Goal: Navigation & Orientation: Find specific page/section

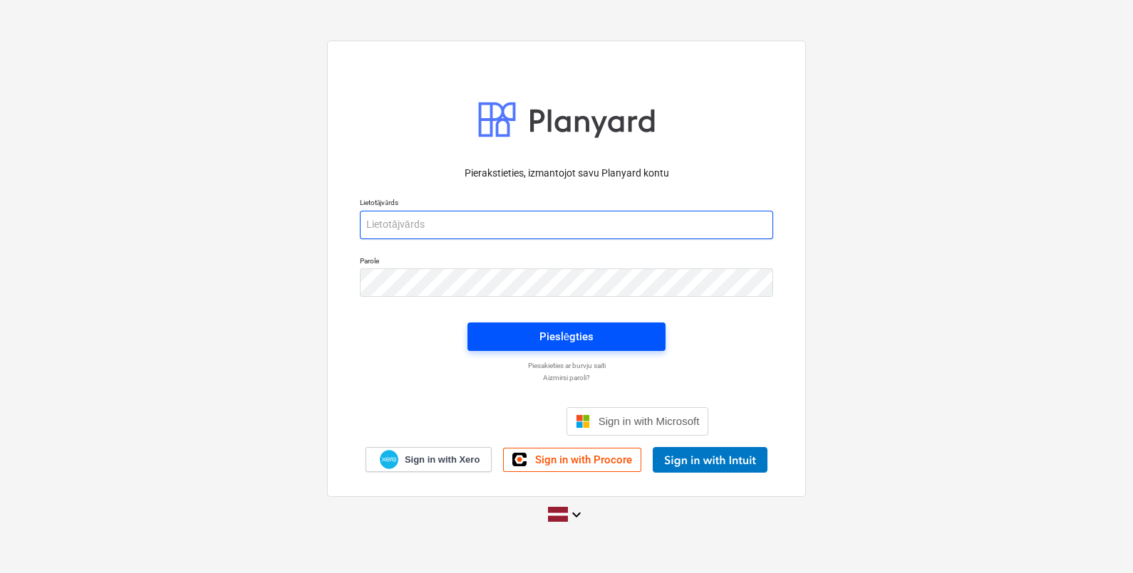
type input "[EMAIL_ADDRESS][DOMAIN_NAME]"
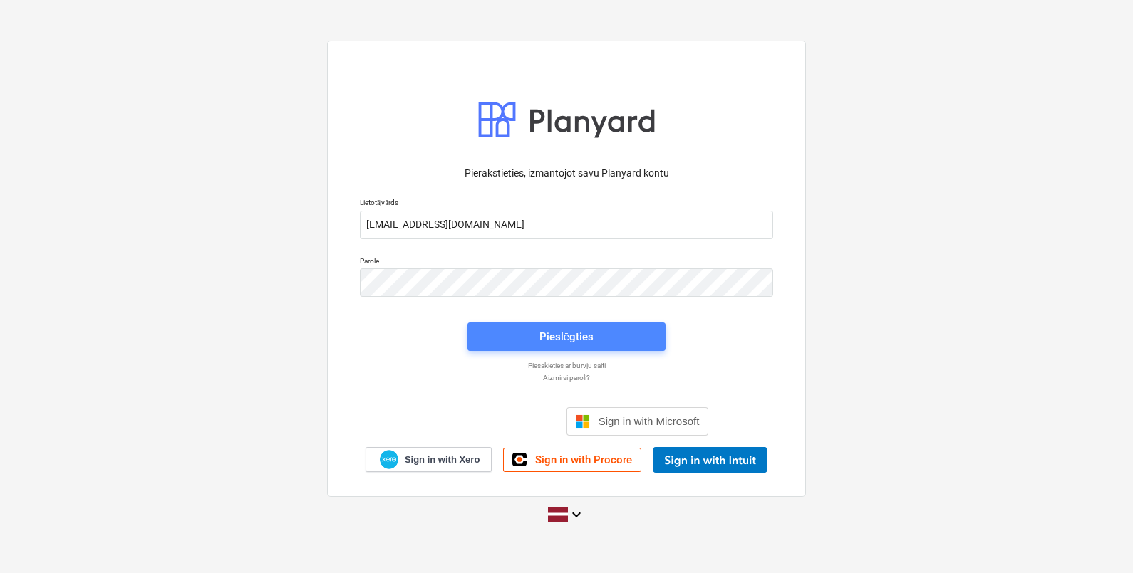
click at [548, 328] on div "Pieslēgties" at bounding box center [566, 337] width 54 height 19
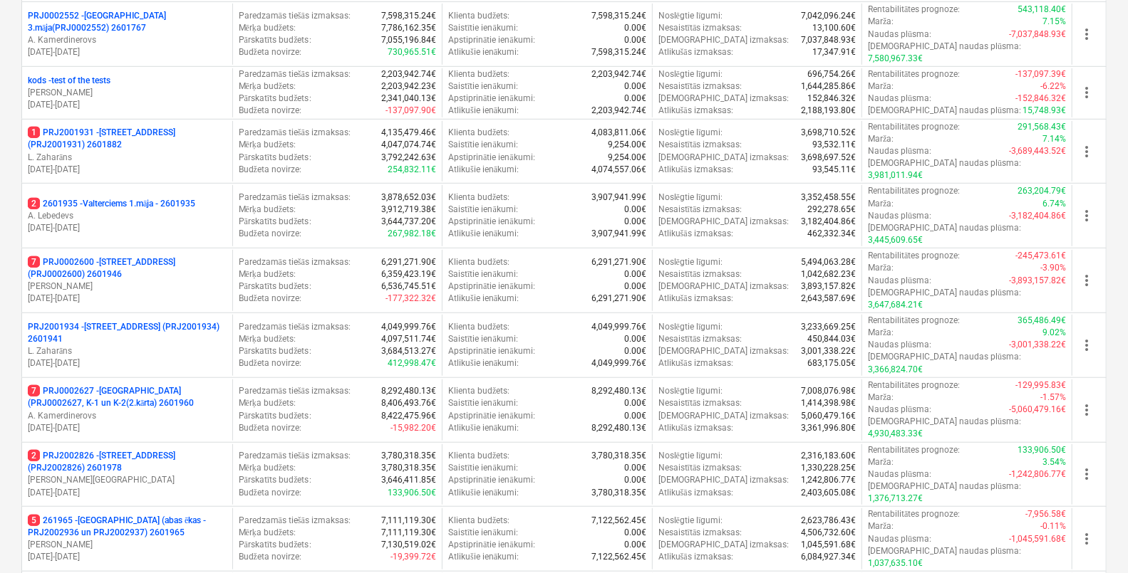
scroll to position [495, 0]
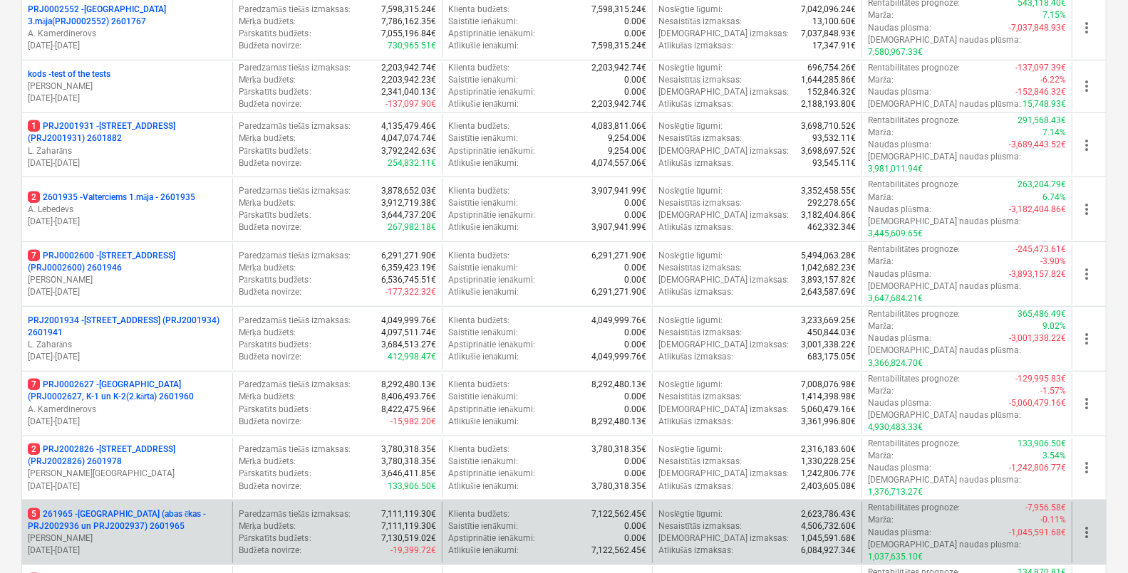
click at [98, 509] on p "5 261965 - [GEOGRAPHIC_DATA] (abas ēkas - PRJ2002936 un PRJ2002937) 2601965" at bounding box center [127, 521] width 199 height 24
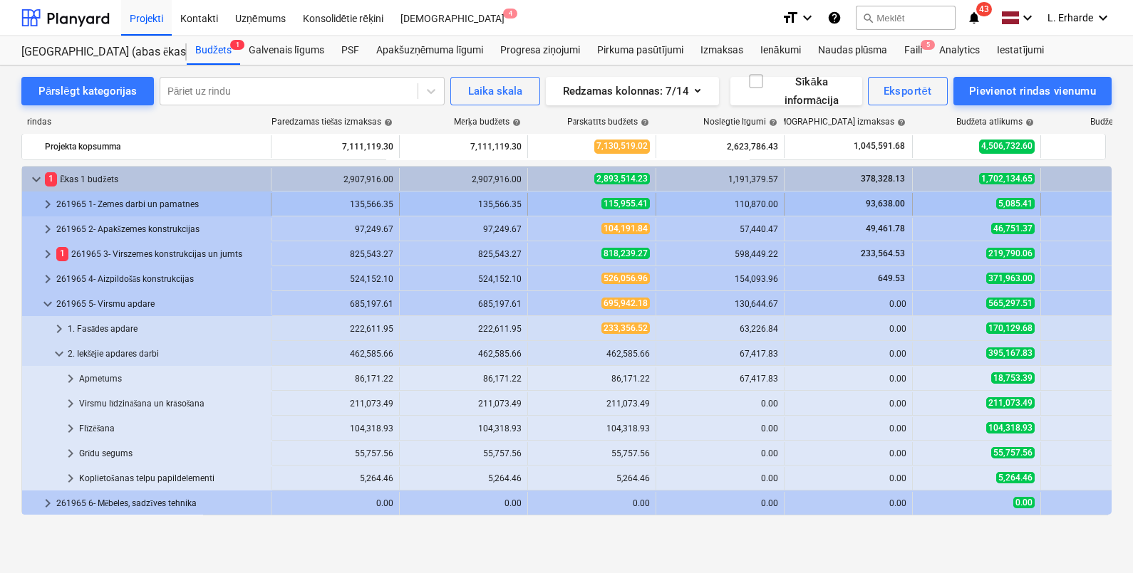
click at [43, 202] on span "keyboard_arrow_right" at bounding box center [47, 204] width 17 height 17
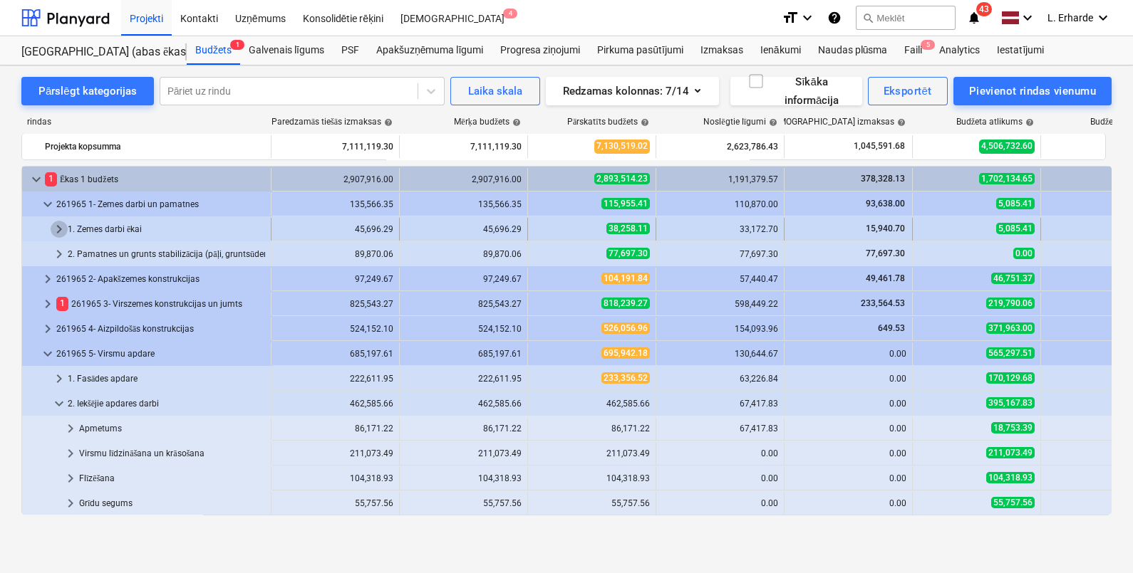
click at [58, 227] on span "keyboard_arrow_right" at bounding box center [59, 229] width 17 height 17
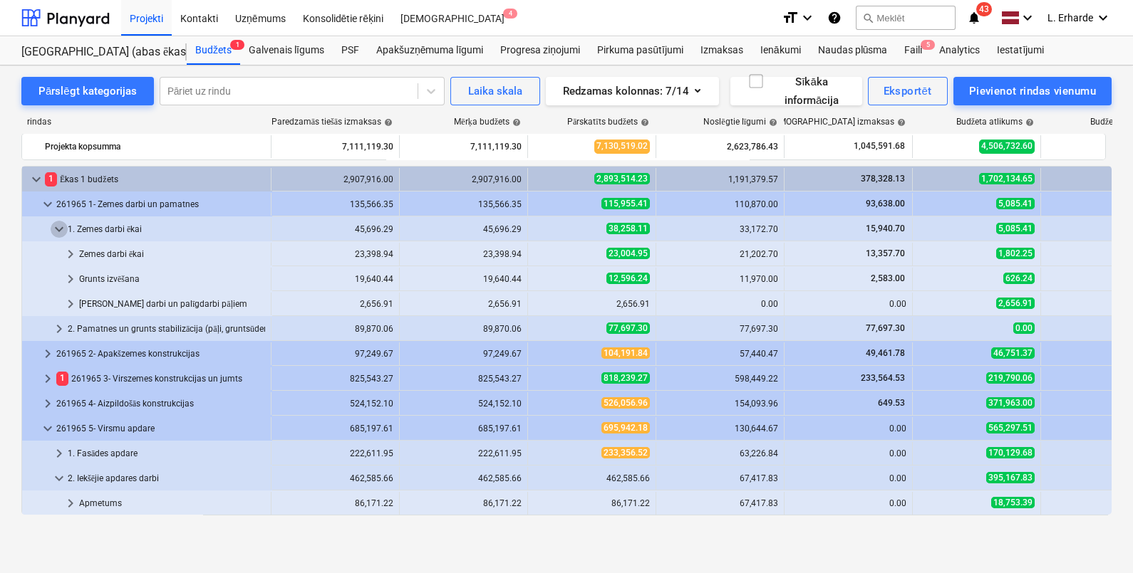
click at [58, 227] on span "keyboard_arrow_down" at bounding box center [59, 229] width 17 height 17
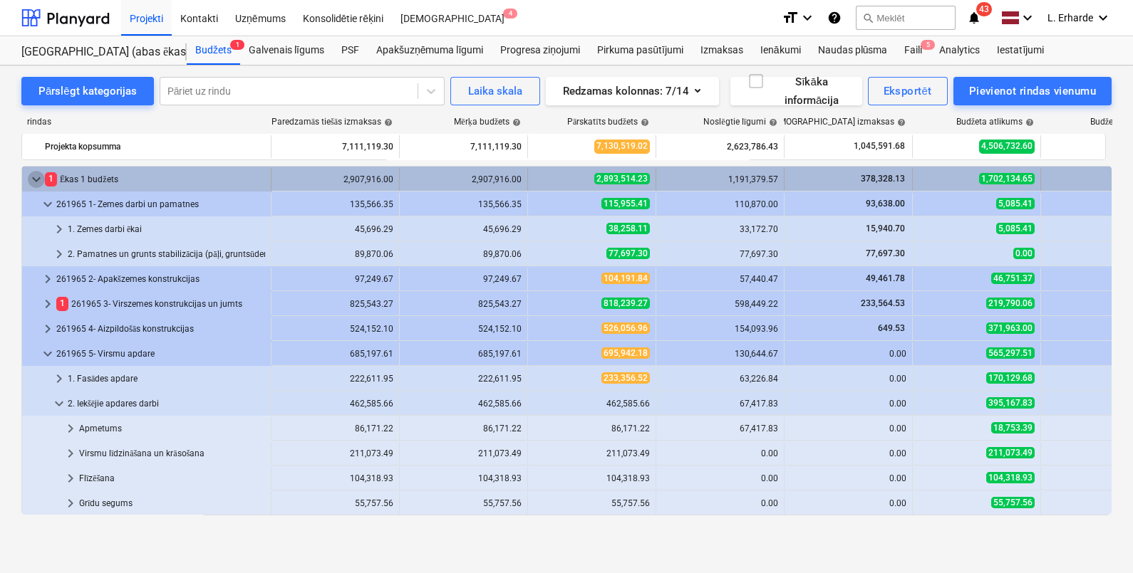
click at [36, 174] on span "keyboard_arrow_down" at bounding box center [36, 179] width 17 height 17
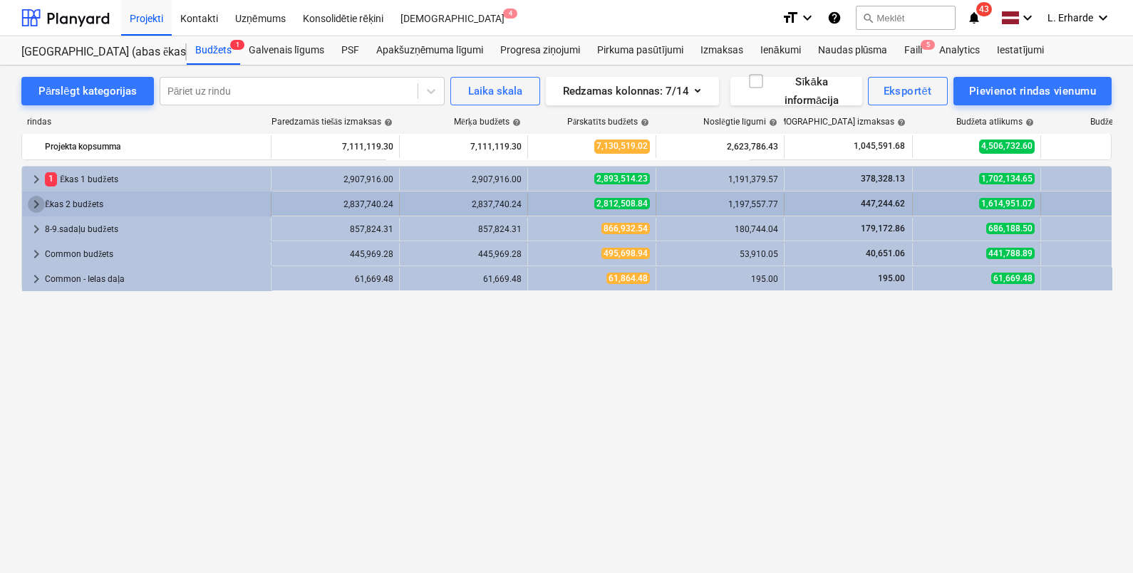
click at [35, 201] on span "keyboard_arrow_right" at bounding box center [36, 204] width 17 height 17
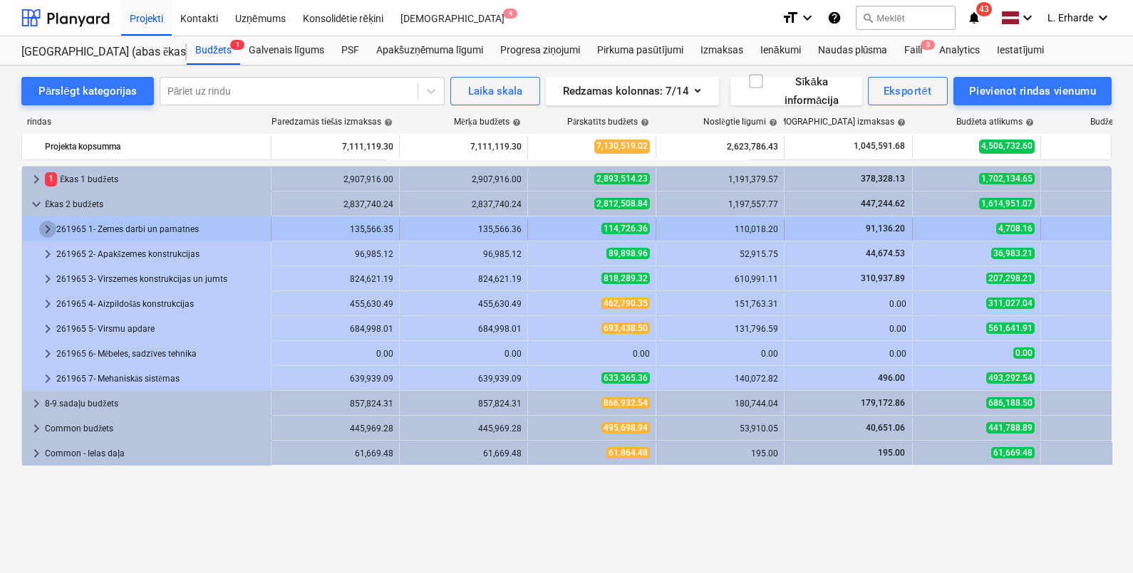
click at [44, 222] on span "keyboard_arrow_right" at bounding box center [47, 229] width 17 height 17
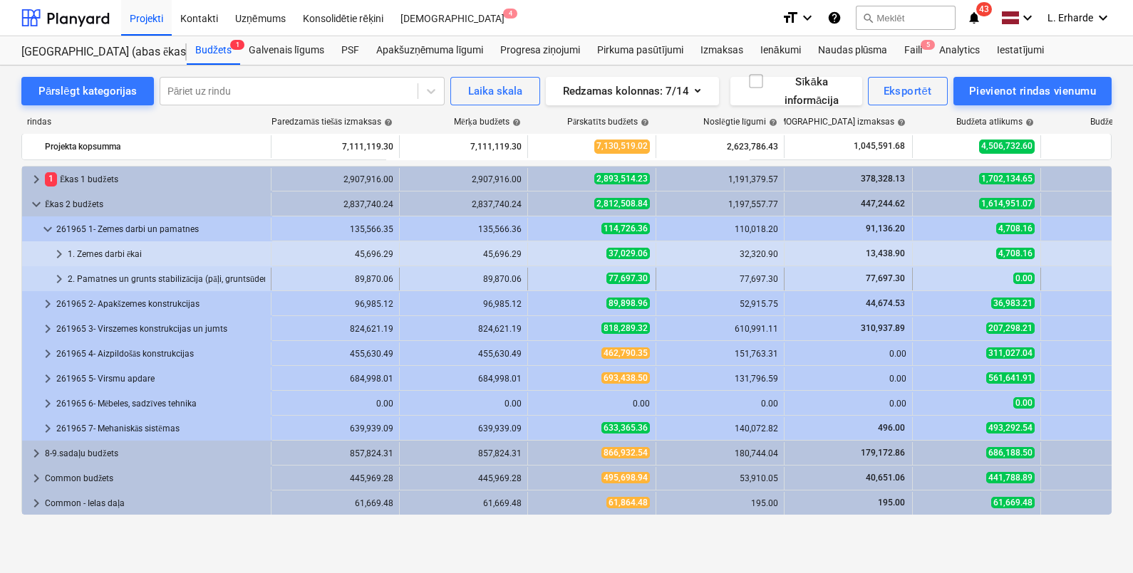
click at [60, 278] on span "keyboard_arrow_right" at bounding box center [59, 279] width 17 height 17
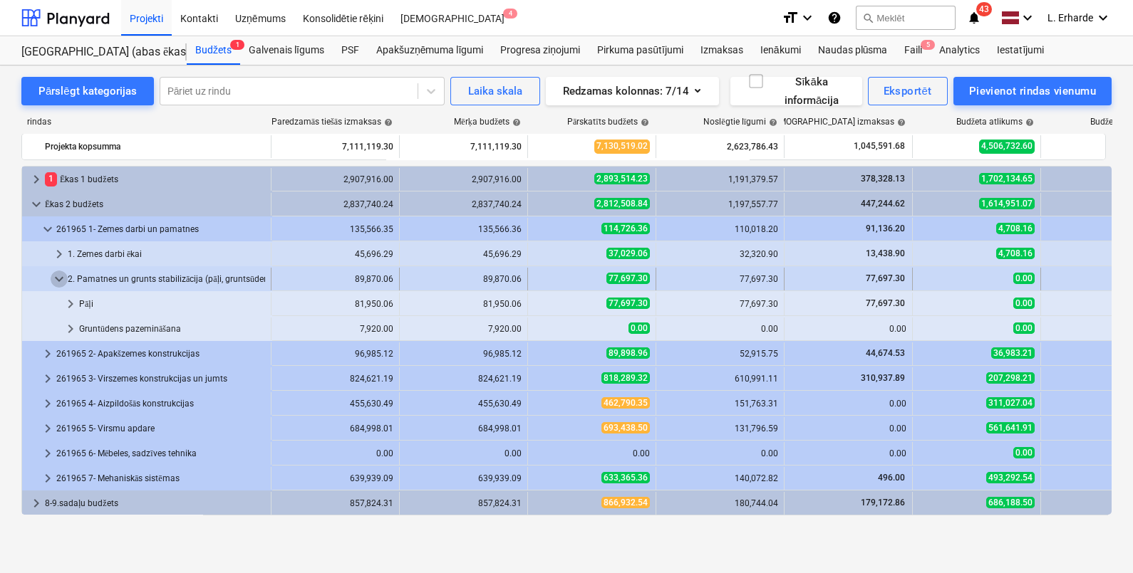
click at [59, 281] on span "keyboard_arrow_down" at bounding box center [59, 279] width 17 height 17
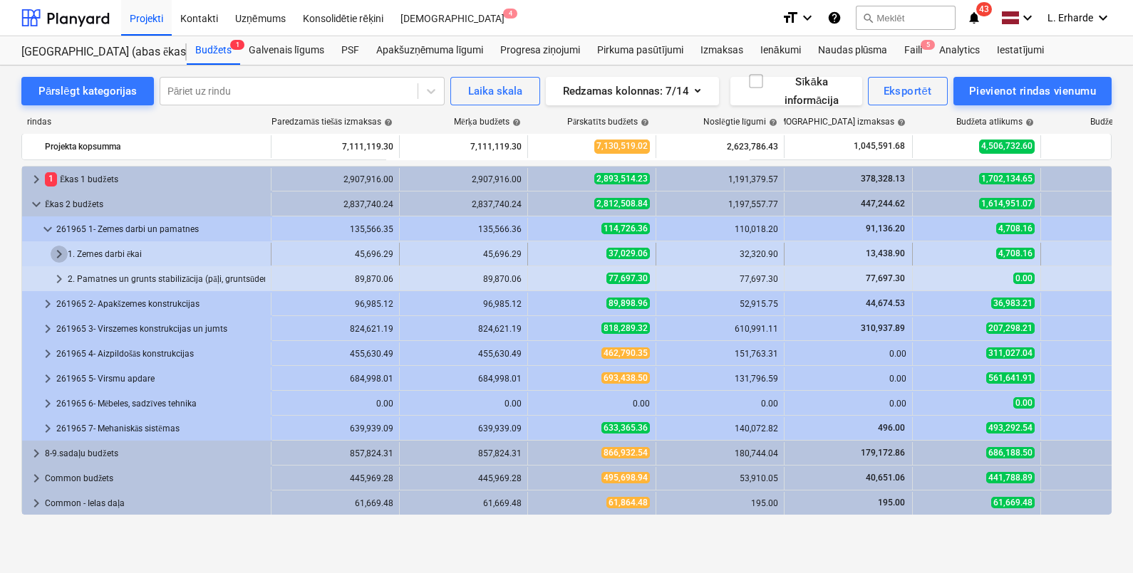
click at [57, 255] on span "keyboard_arrow_right" at bounding box center [59, 254] width 17 height 17
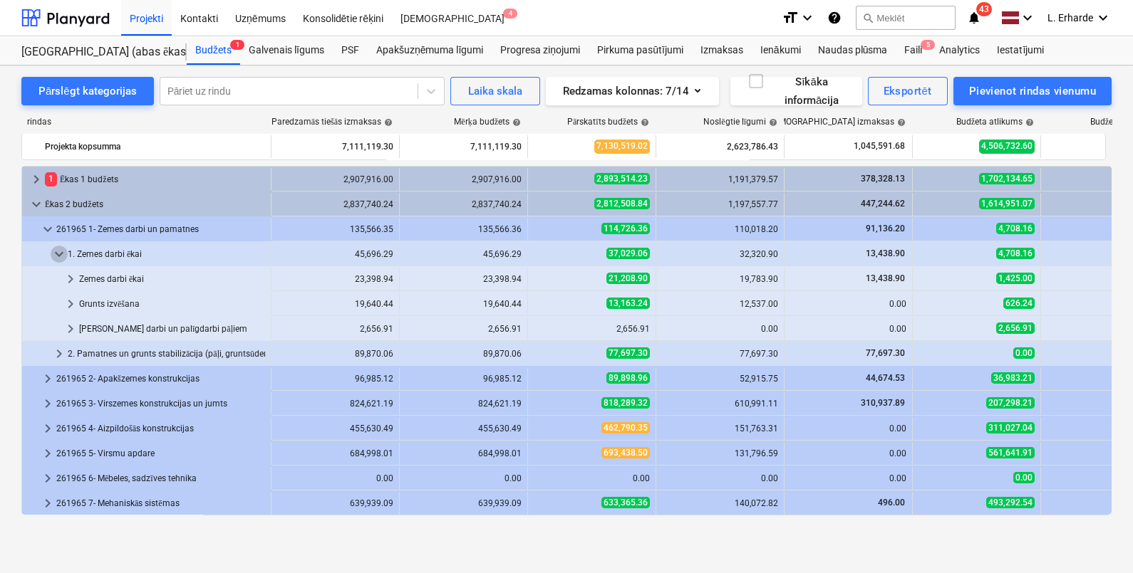
click at [57, 255] on span "keyboard_arrow_down" at bounding box center [59, 254] width 17 height 17
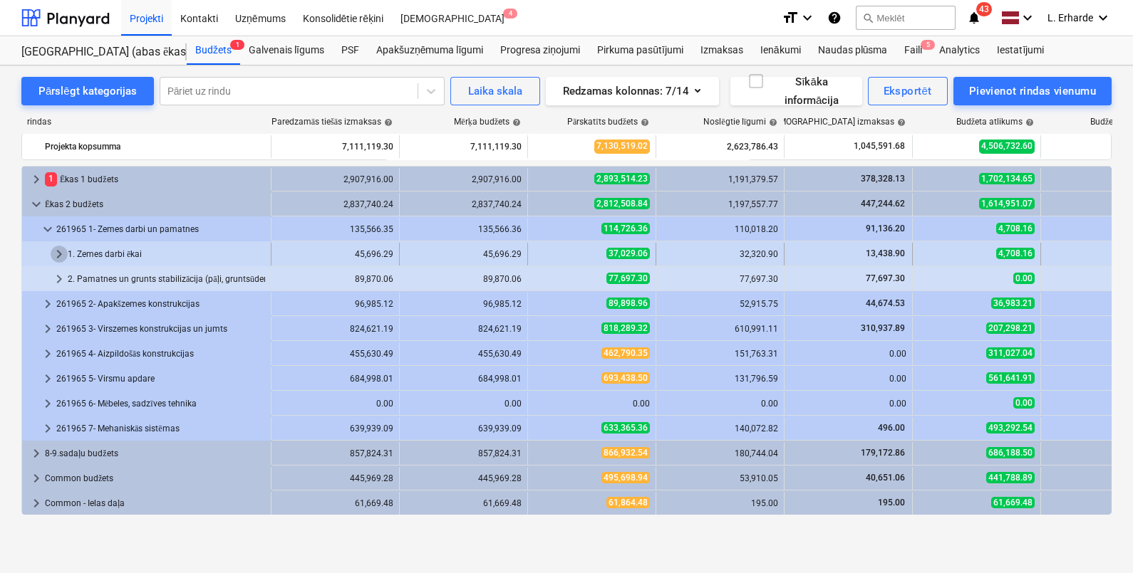
click at [55, 250] on span "keyboard_arrow_right" at bounding box center [59, 254] width 17 height 17
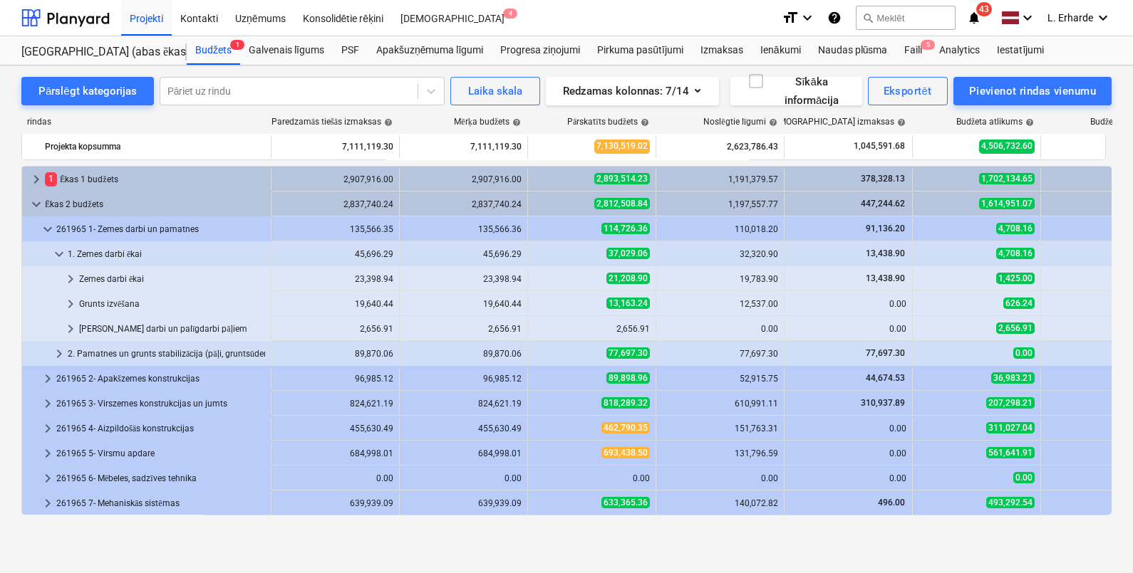
click at [55, 250] on span "keyboard_arrow_down" at bounding box center [59, 254] width 17 height 17
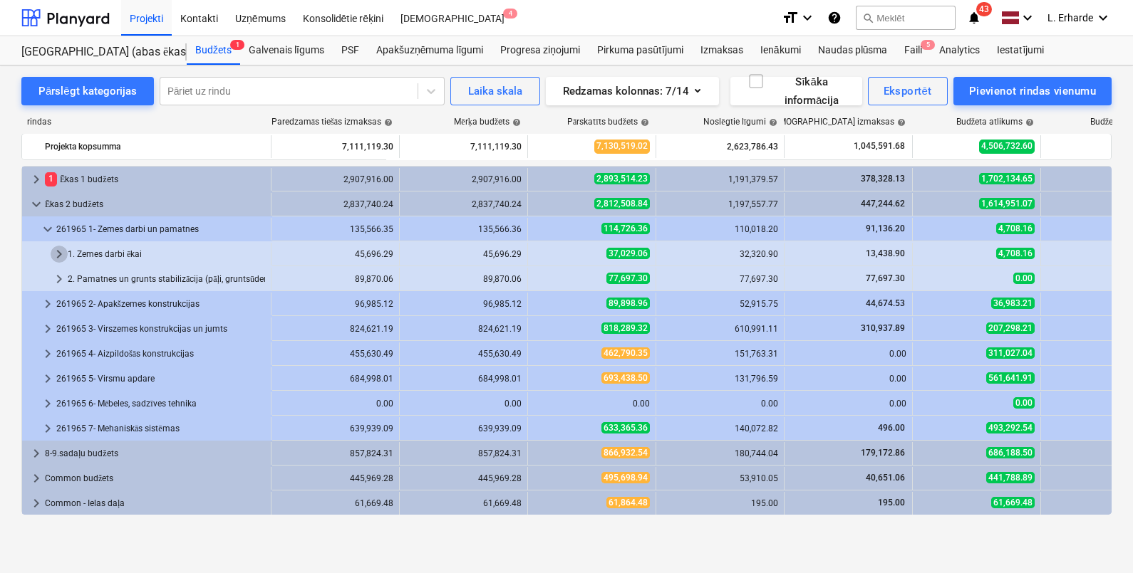
click at [55, 250] on span "keyboard_arrow_right" at bounding box center [59, 254] width 17 height 17
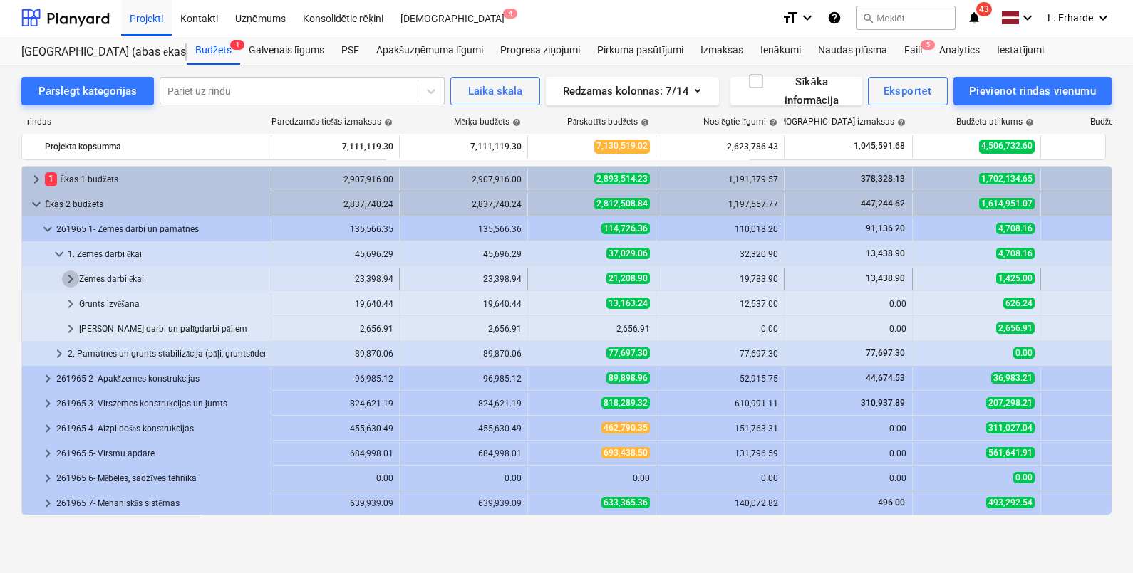
click at [69, 273] on span "keyboard_arrow_right" at bounding box center [70, 279] width 17 height 17
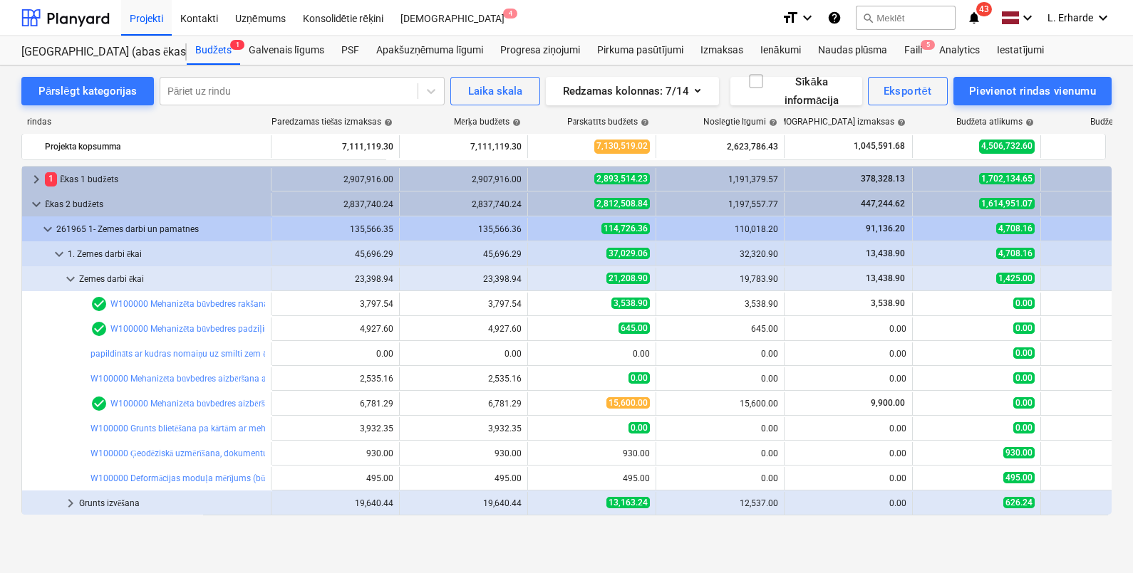
click at [69, 273] on span "keyboard_arrow_down" at bounding box center [70, 279] width 17 height 17
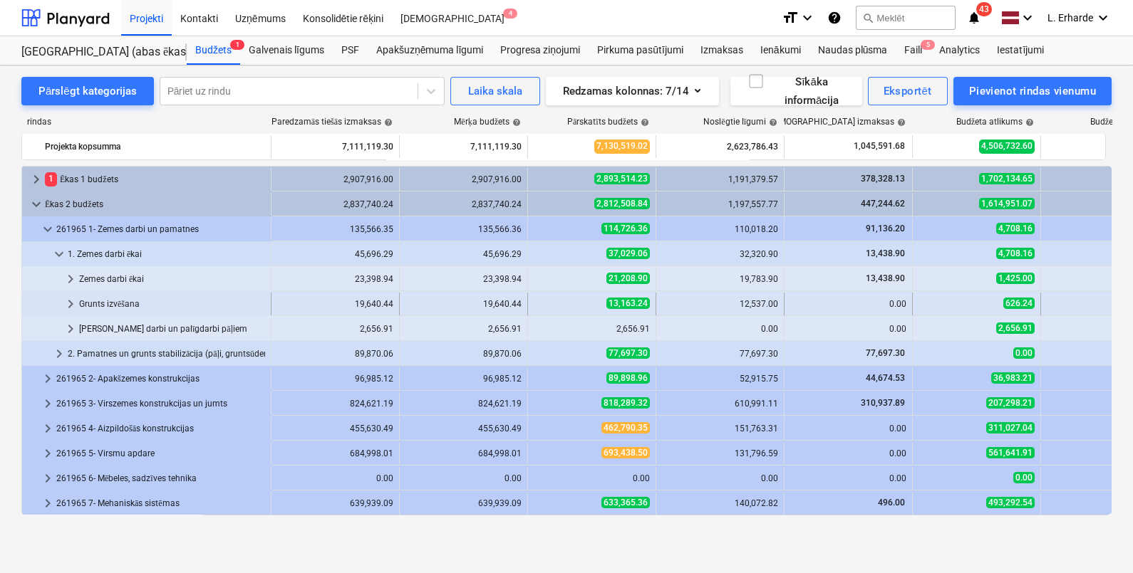
click at [68, 301] on span "keyboard_arrow_right" at bounding box center [70, 304] width 17 height 17
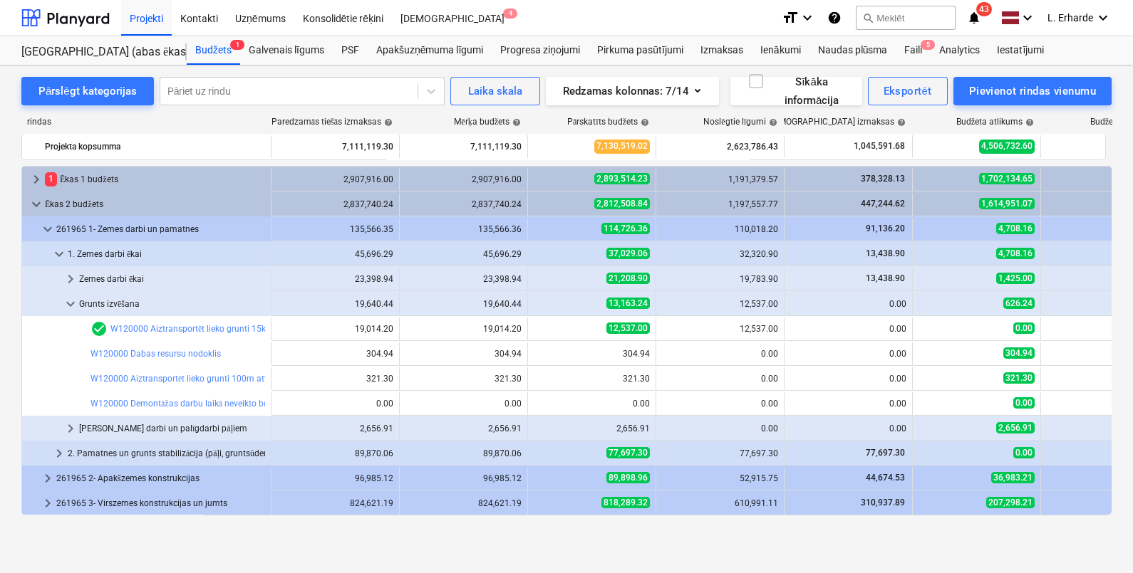
click at [68, 301] on span "keyboard_arrow_down" at bounding box center [70, 304] width 17 height 17
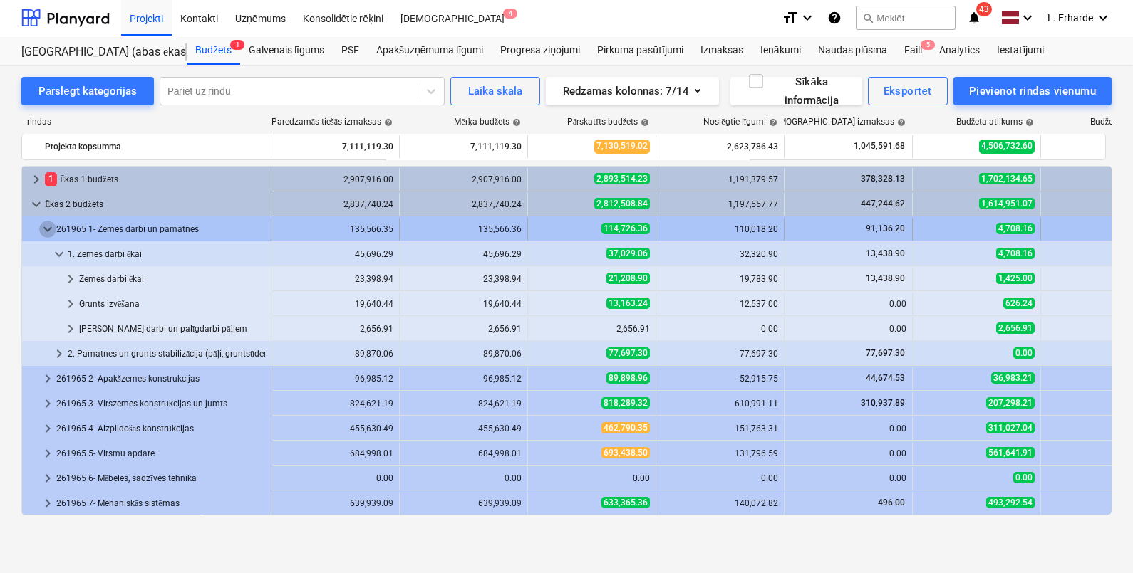
click at [43, 227] on span "keyboard_arrow_down" at bounding box center [47, 229] width 17 height 17
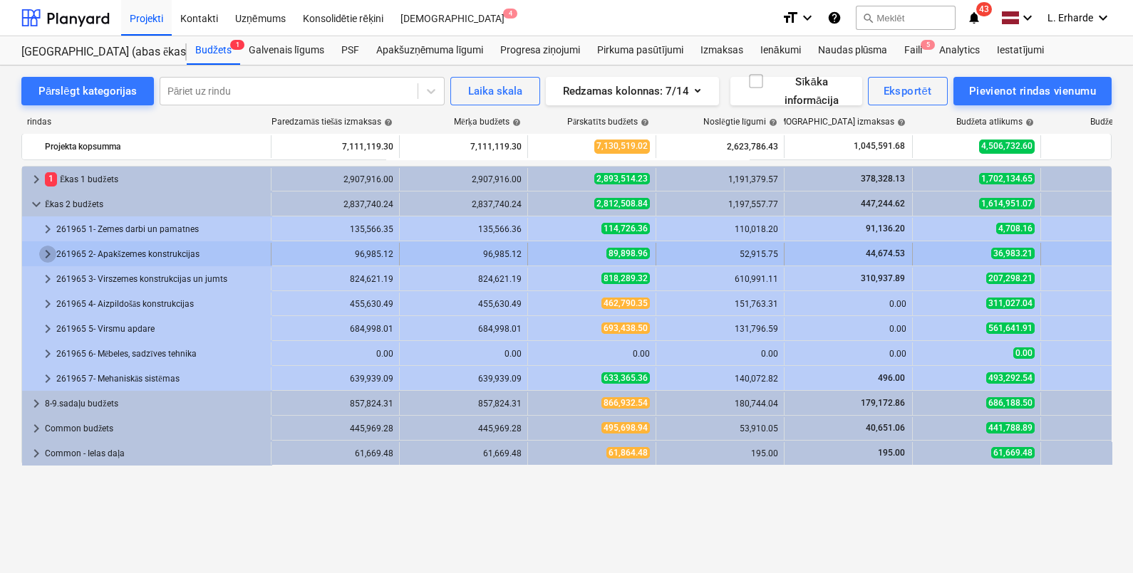
click at [41, 256] on span "keyboard_arrow_right" at bounding box center [47, 254] width 17 height 17
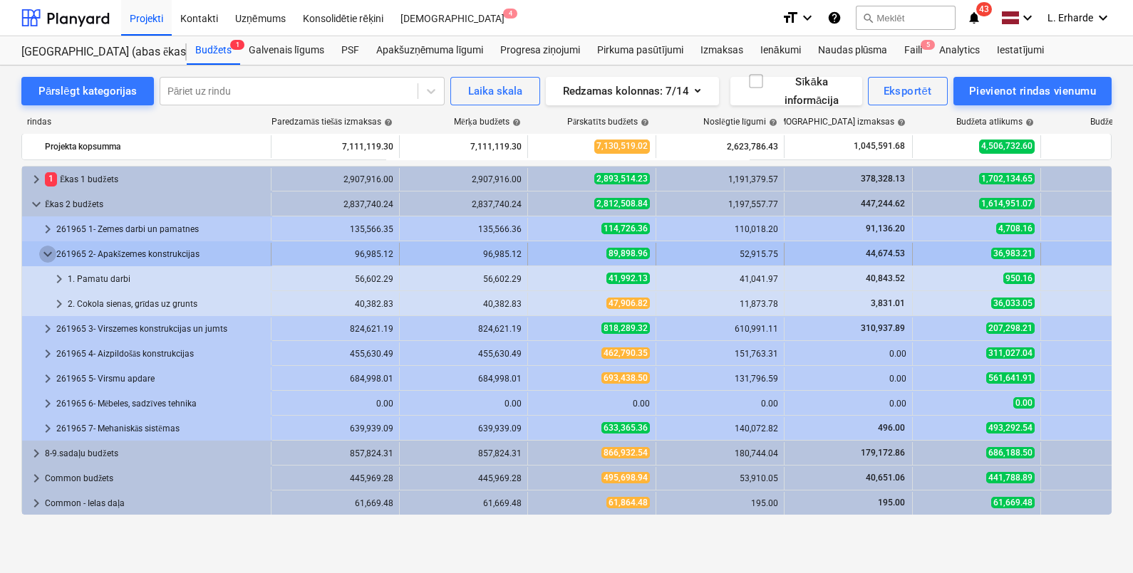
click at [45, 247] on span "keyboard_arrow_down" at bounding box center [47, 254] width 17 height 17
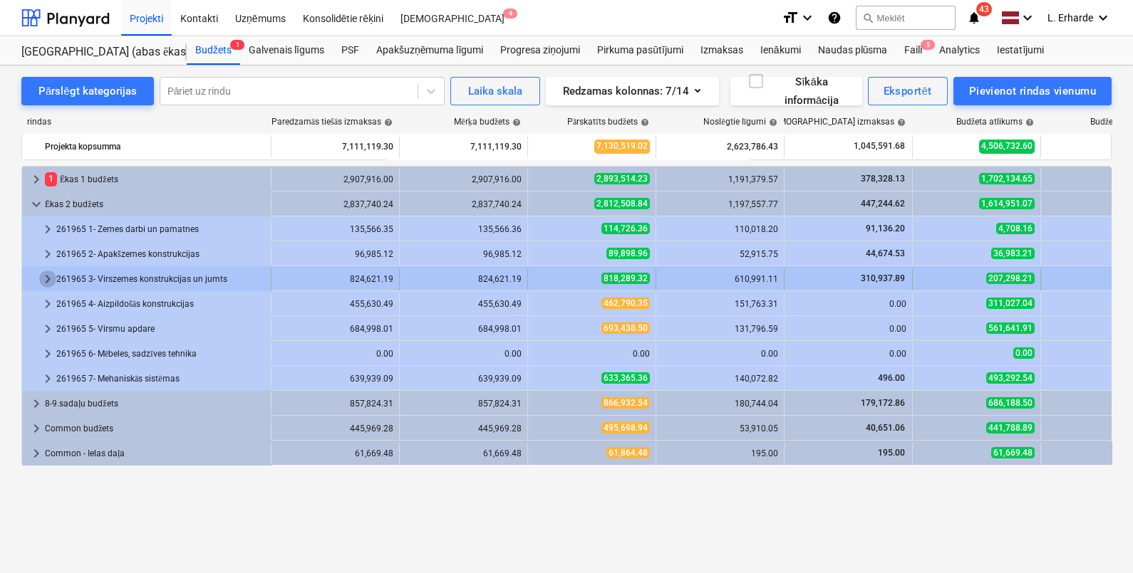
click at [44, 281] on span "keyboard_arrow_right" at bounding box center [47, 279] width 17 height 17
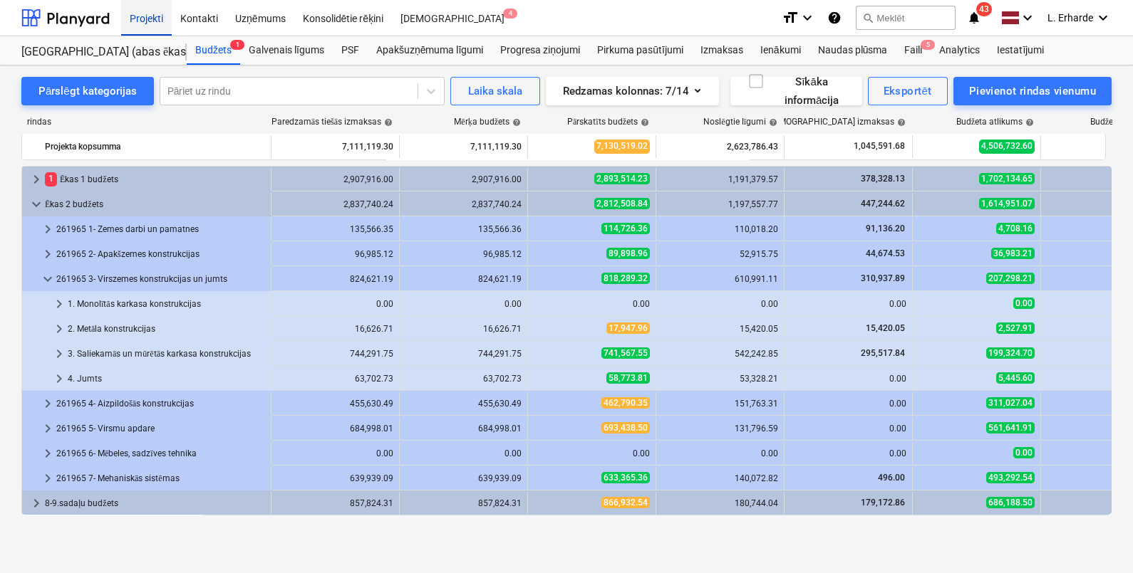
click at [164, 19] on div "Projekti" at bounding box center [146, 17] width 51 height 36
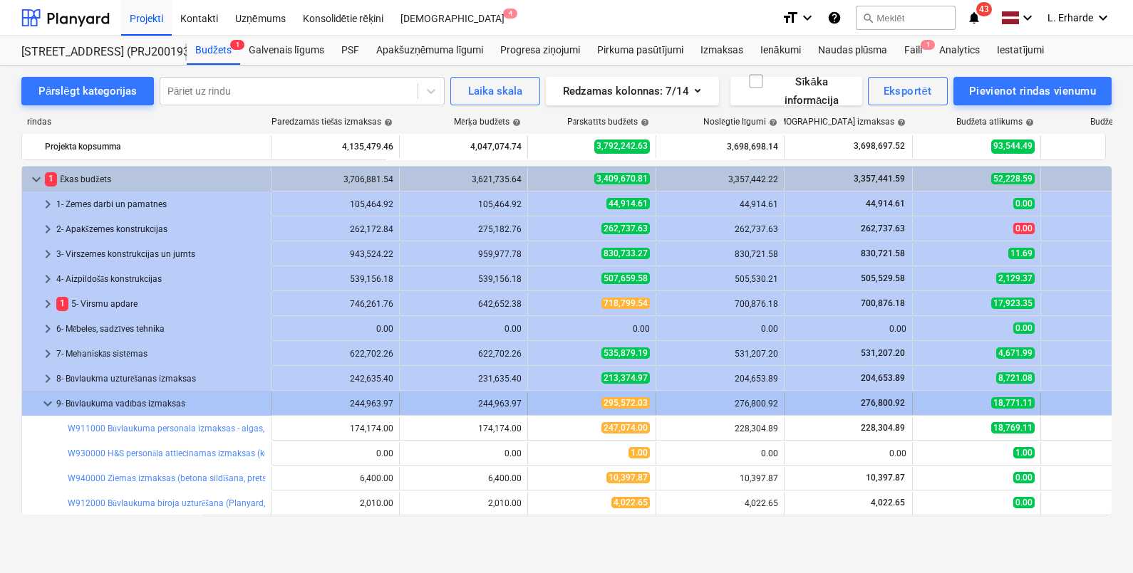
click at [53, 402] on span "keyboard_arrow_down" at bounding box center [47, 403] width 17 height 17
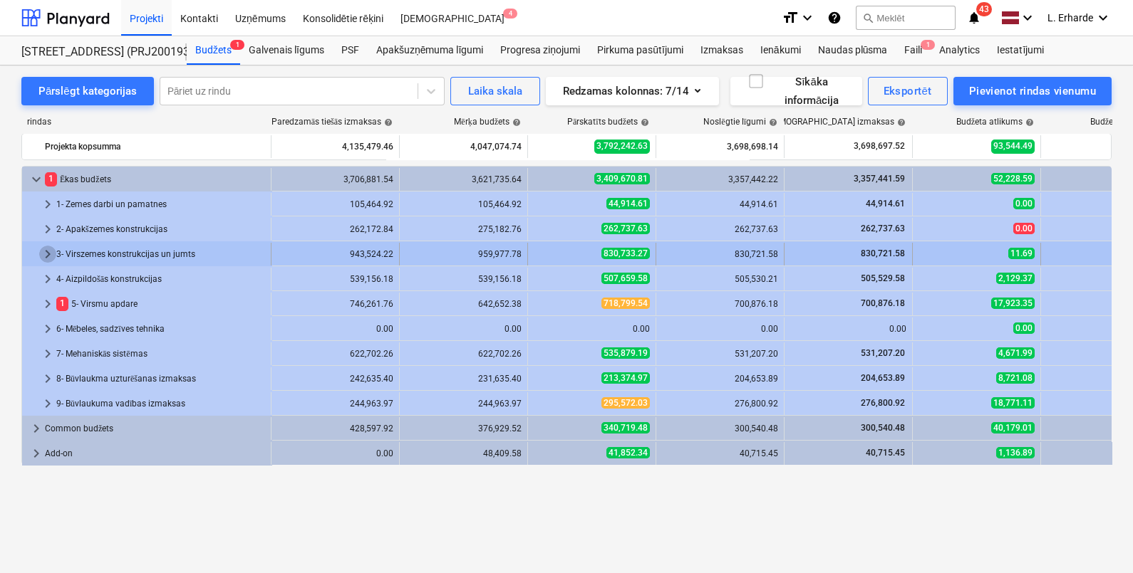
click at [45, 250] on span "keyboard_arrow_right" at bounding box center [47, 254] width 17 height 17
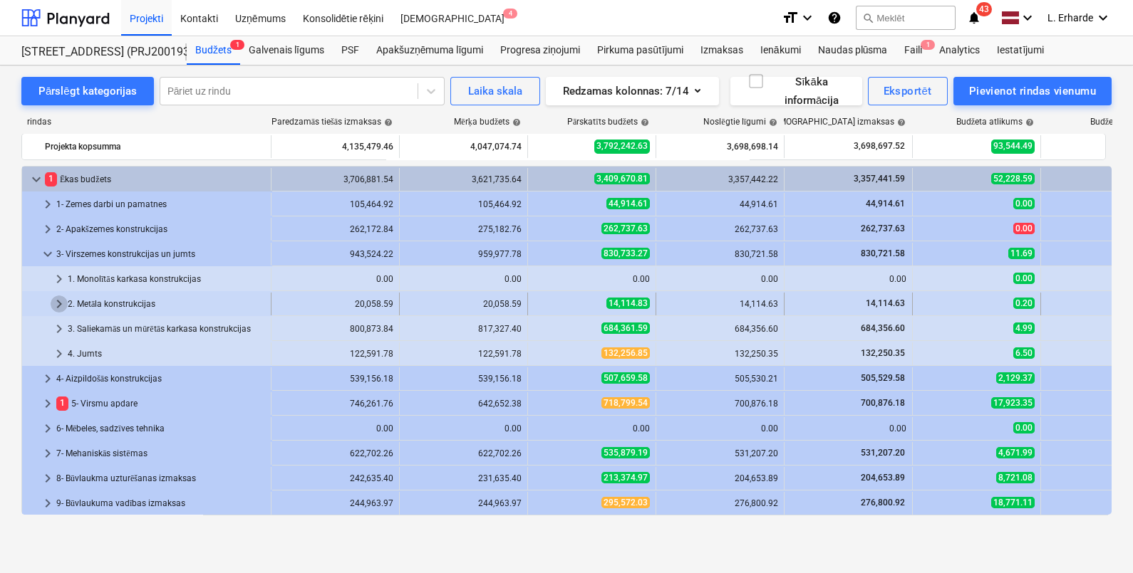
click at [63, 301] on span "keyboard_arrow_right" at bounding box center [59, 304] width 17 height 17
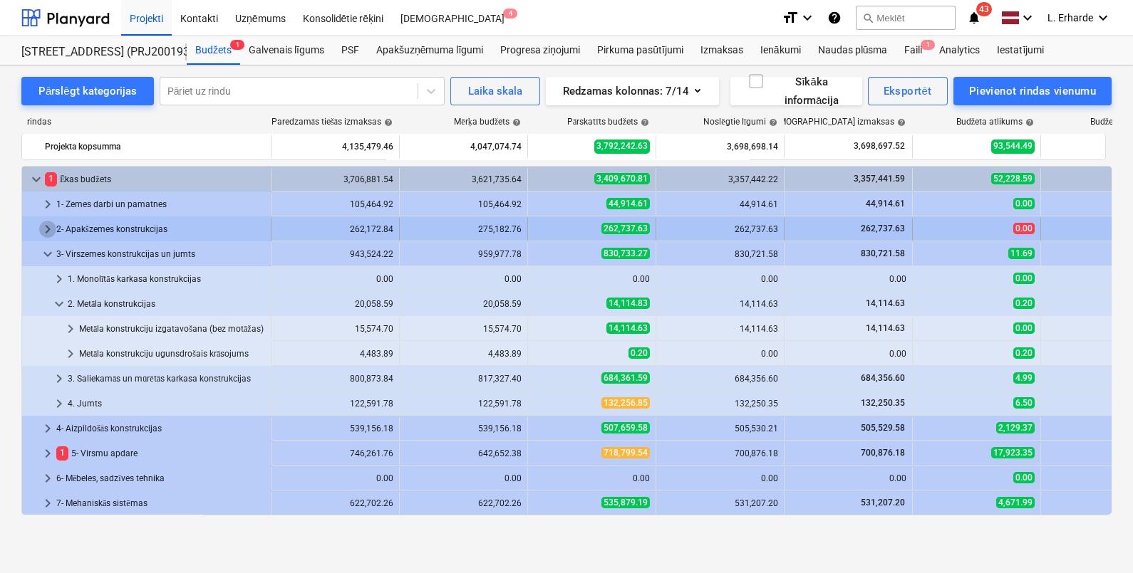
click at [46, 228] on span "keyboard_arrow_right" at bounding box center [47, 229] width 17 height 17
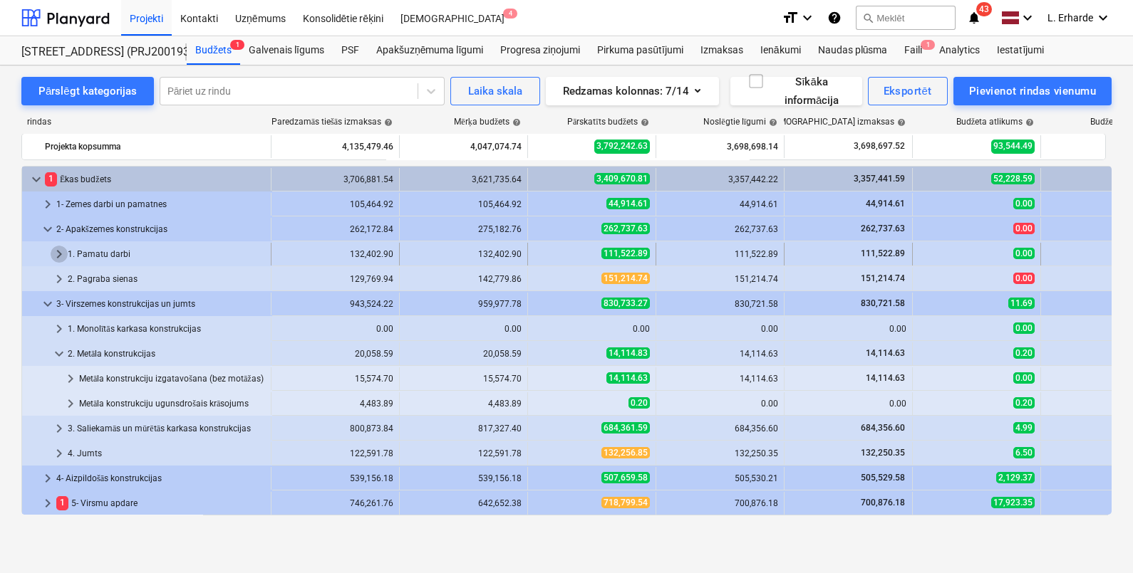
click at [61, 256] on span "keyboard_arrow_right" at bounding box center [59, 254] width 17 height 17
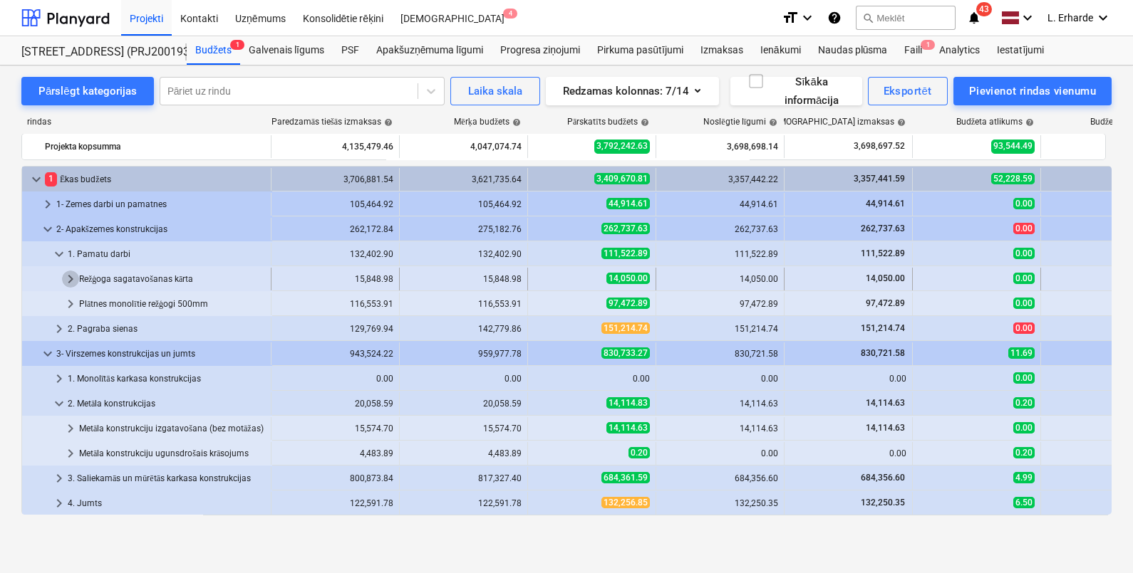
click at [70, 275] on span "keyboard_arrow_right" at bounding box center [70, 279] width 17 height 17
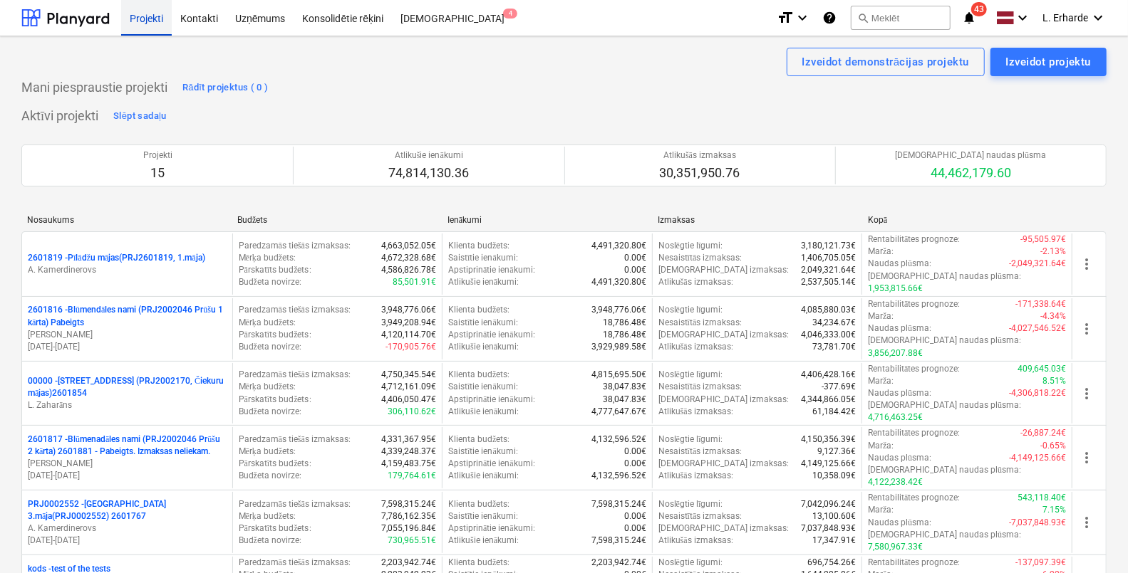
click at [141, 16] on div "Projekti" at bounding box center [146, 17] width 51 height 36
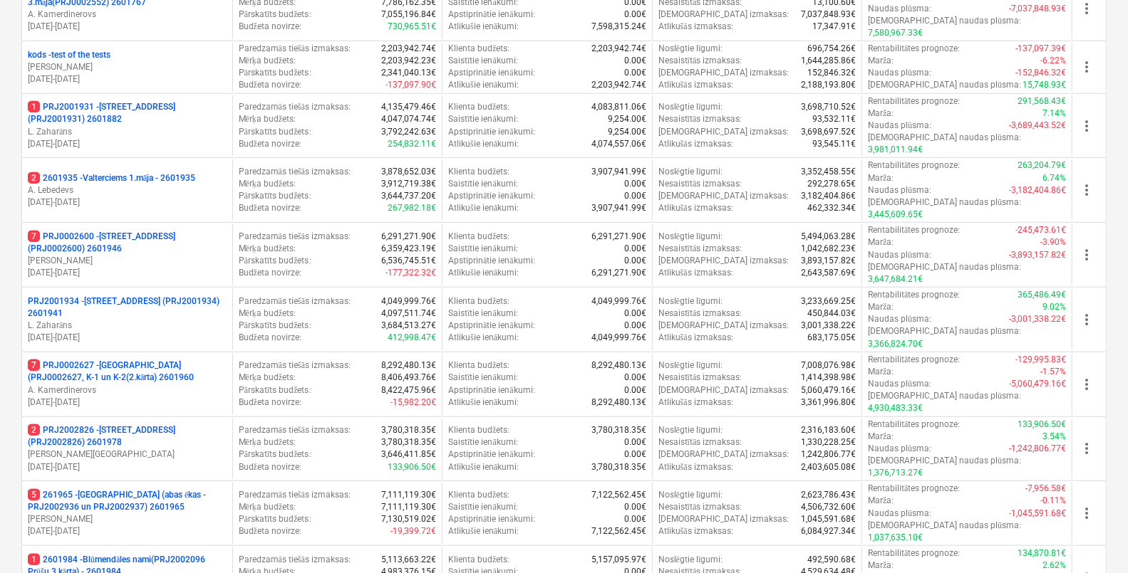
scroll to position [517, 0]
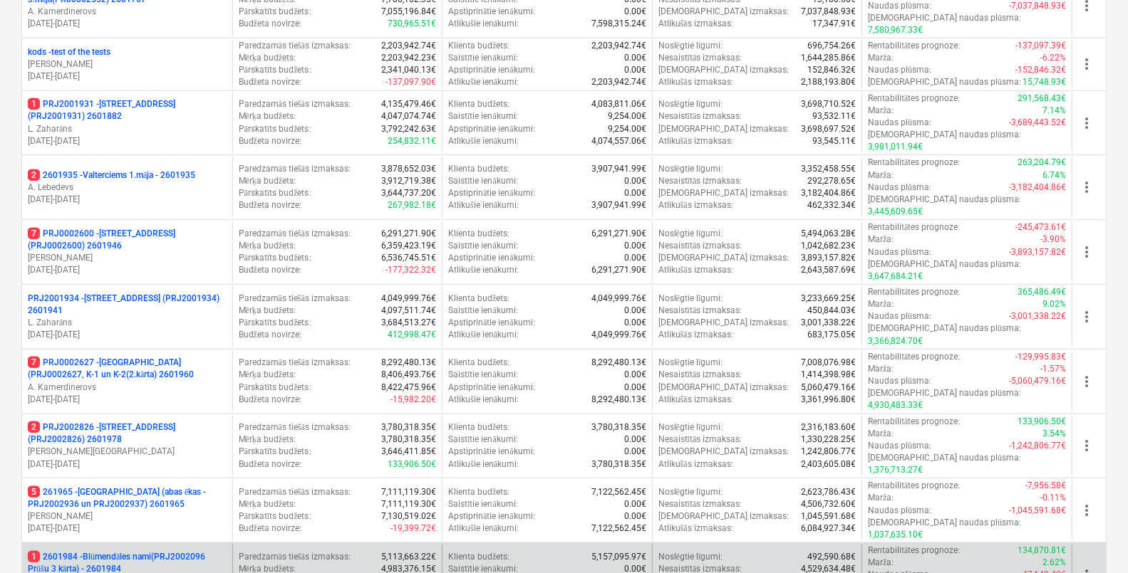
click at [165, 551] on p "1 2601984 - Blūmendāles nami(PRJ2002096 Prūšu 3 kārta) - 2601984" at bounding box center [127, 563] width 199 height 24
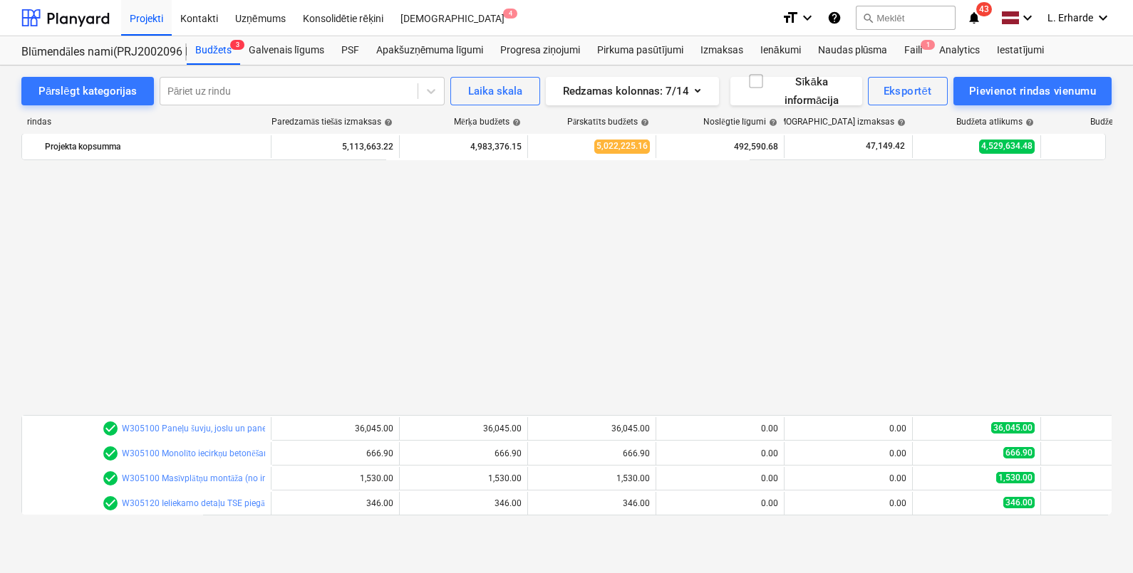
scroll to position [766, 0]
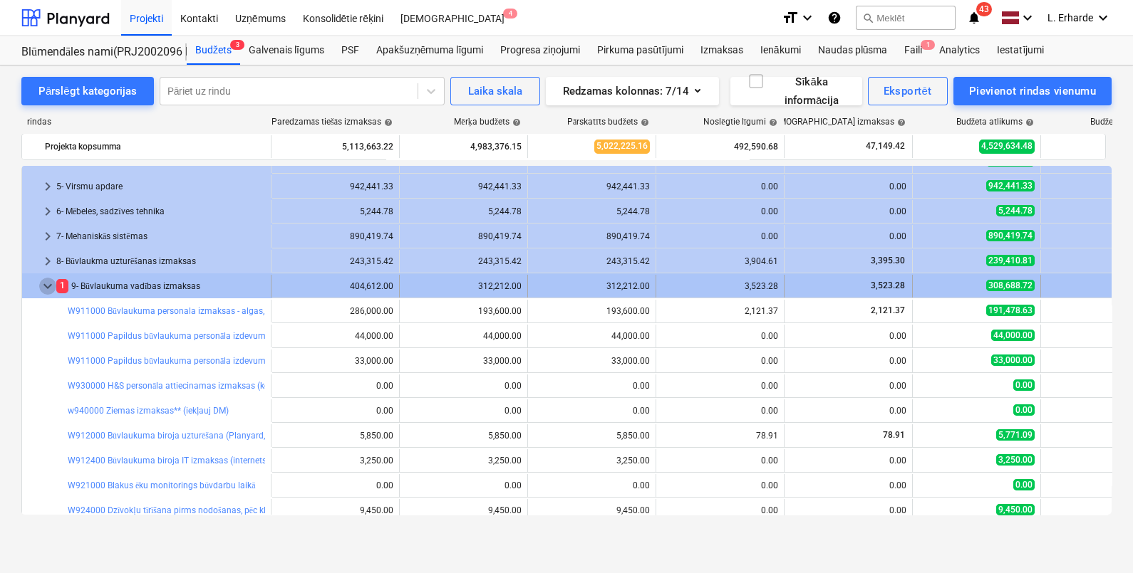
click at [46, 288] on span "keyboard_arrow_down" at bounding box center [47, 286] width 17 height 17
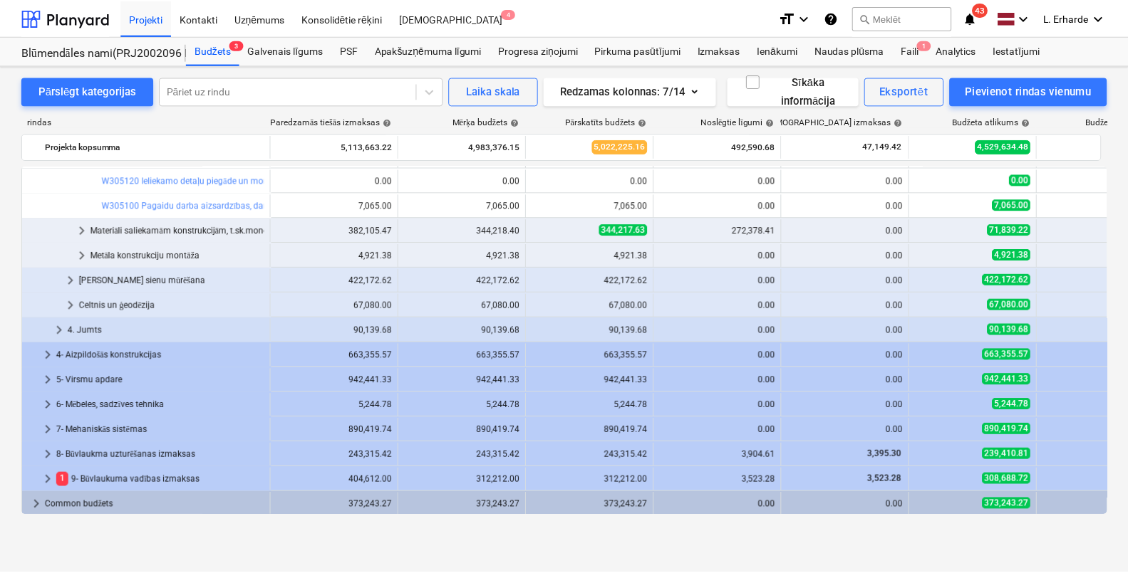
scroll to position [0, 0]
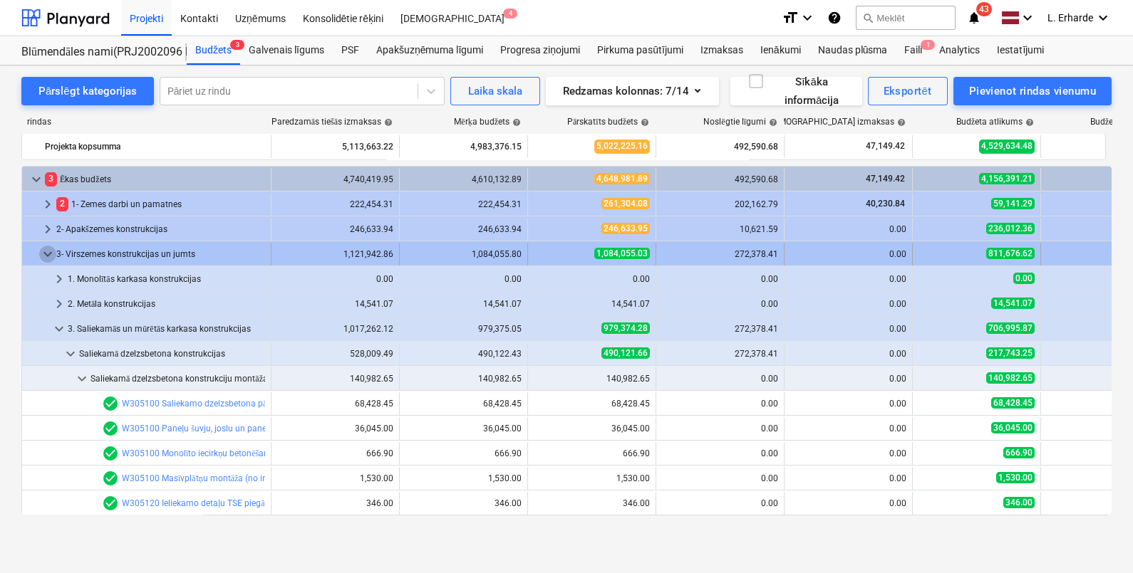
click at [46, 251] on span "keyboard_arrow_down" at bounding box center [47, 254] width 17 height 17
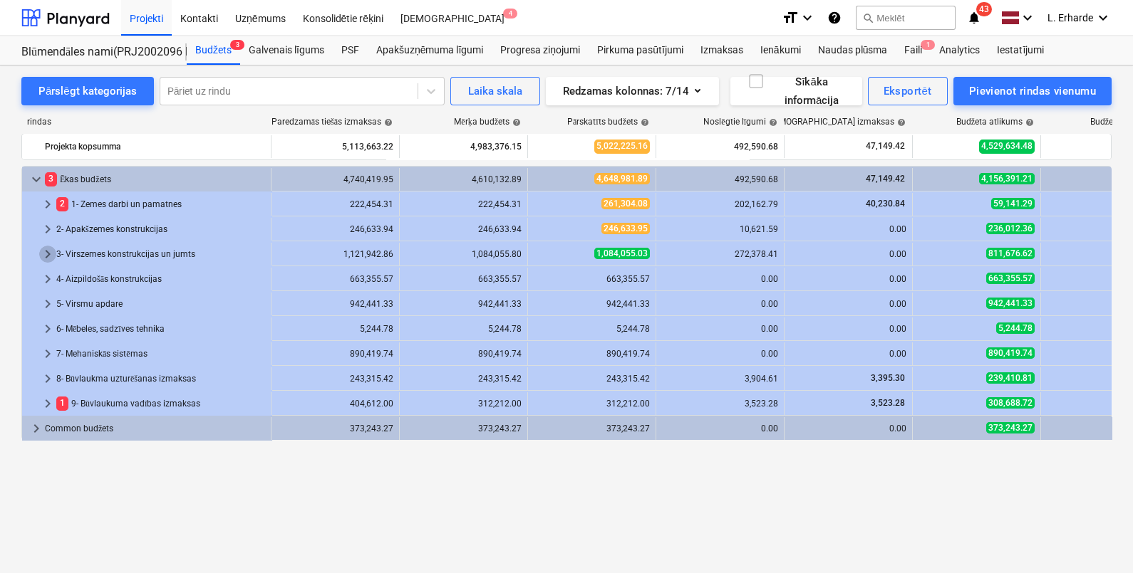
click at [46, 251] on span "keyboard_arrow_right" at bounding box center [47, 254] width 17 height 17
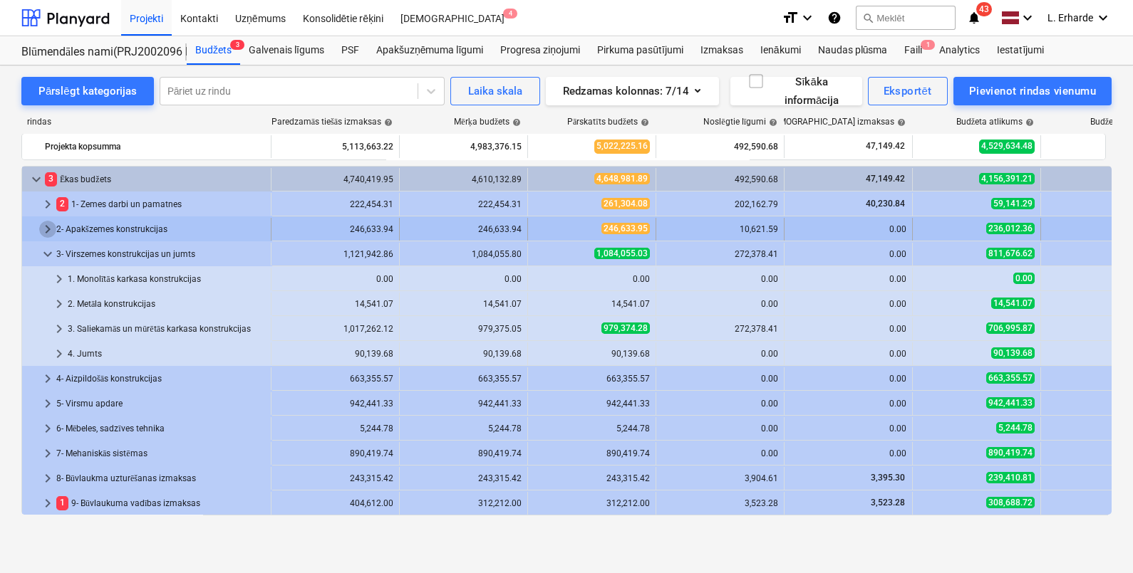
click at [51, 224] on span "keyboard_arrow_right" at bounding box center [47, 229] width 17 height 17
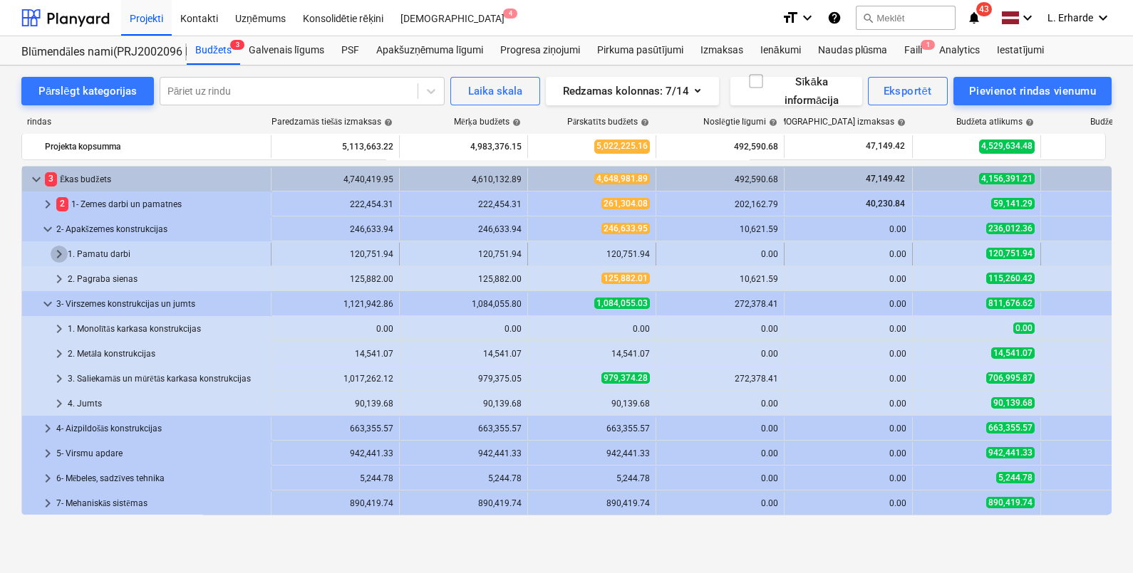
click at [61, 254] on span "keyboard_arrow_right" at bounding box center [59, 254] width 17 height 17
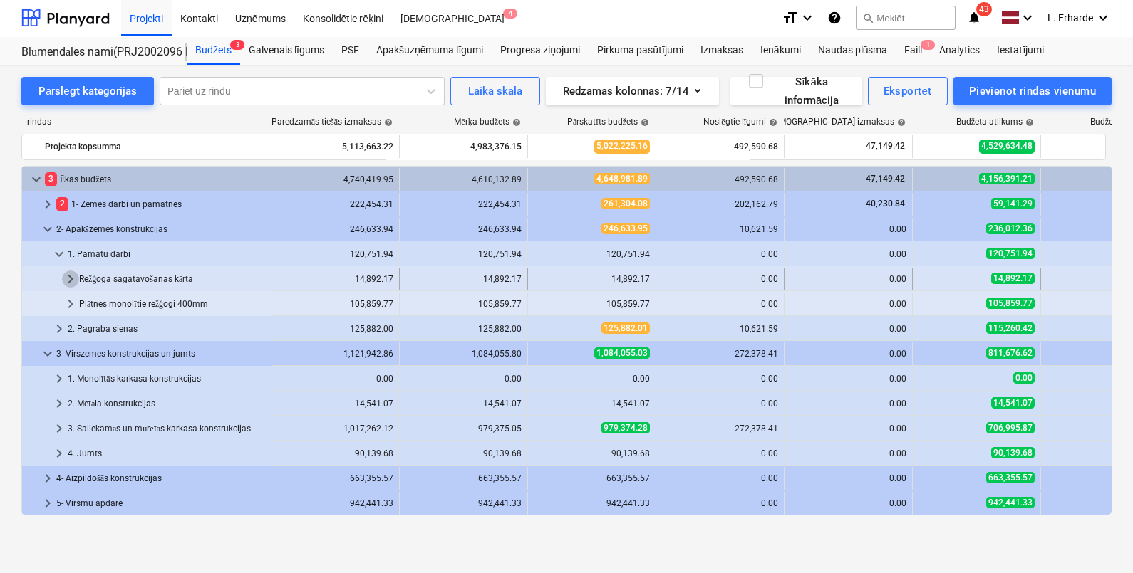
click at [70, 278] on span "keyboard_arrow_right" at bounding box center [70, 279] width 17 height 17
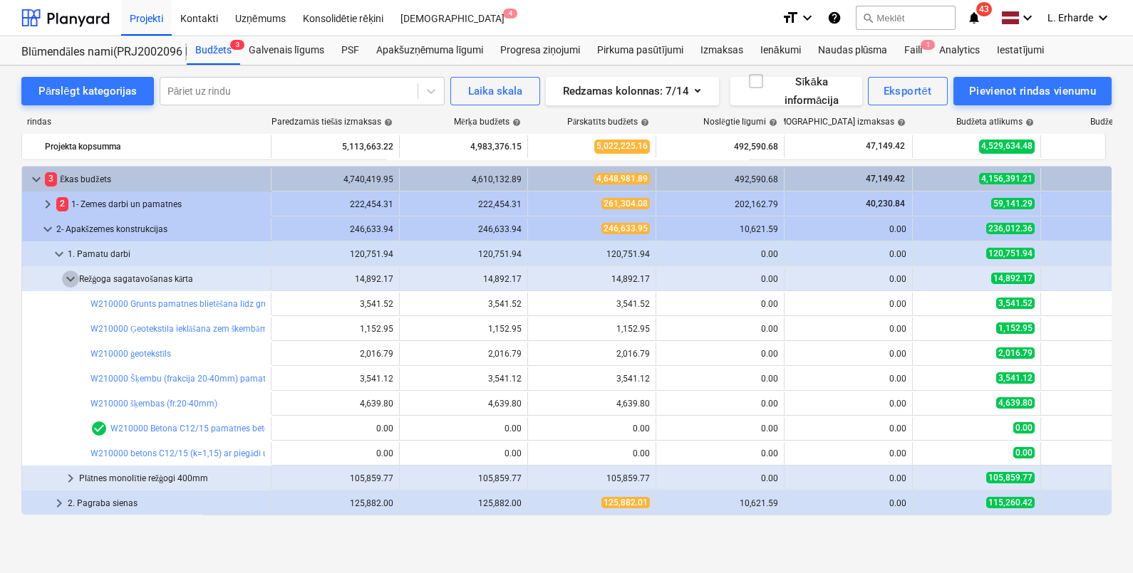
click at [70, 278] on span "keyboard_arrow_down" at bounding box center [70, 279] width 17 height 17
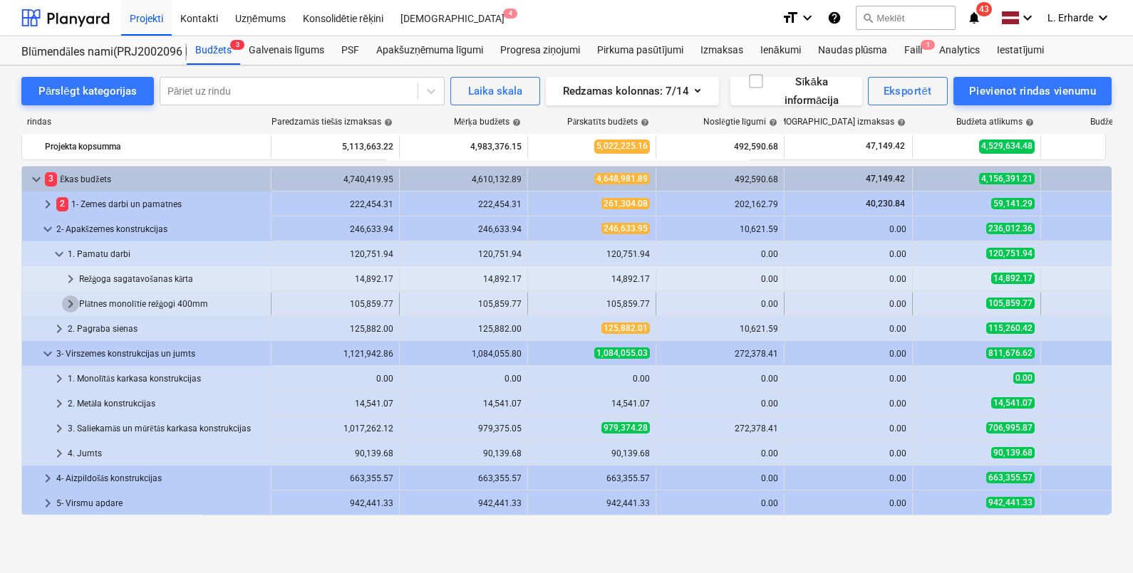
click at [71, 302] on span "keyboard_arrow_right" at bounding box center [70, 304] width 17 height 17
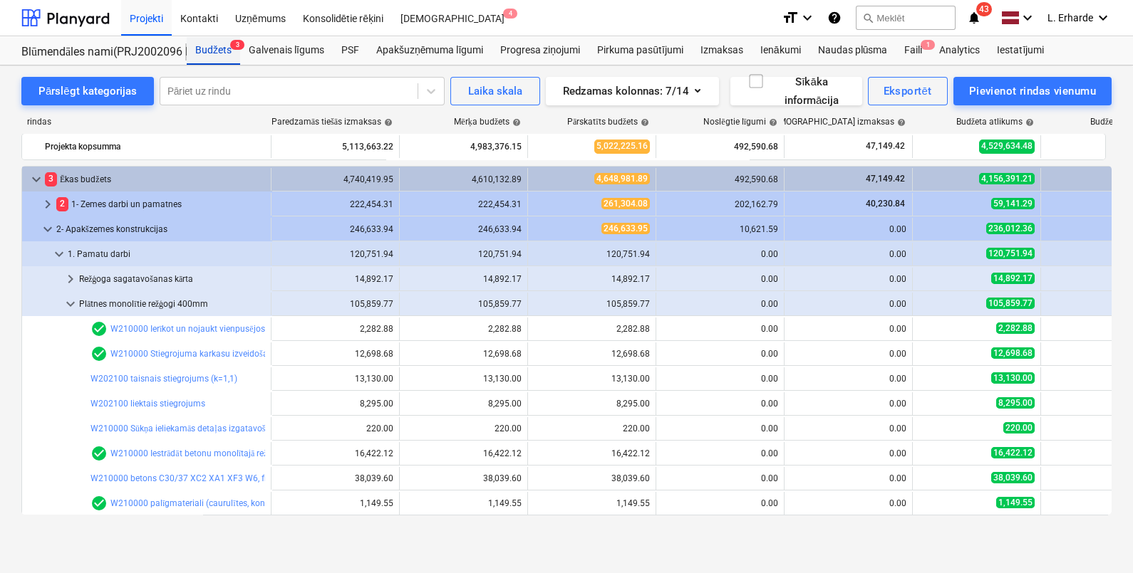
click at [213, 50] on div "Budžets 3" at bounding box center [213, 50] width 53 height 28
click at [151, 26] on div "Projekti" at bounding box center [146, 17] width 51 height 36
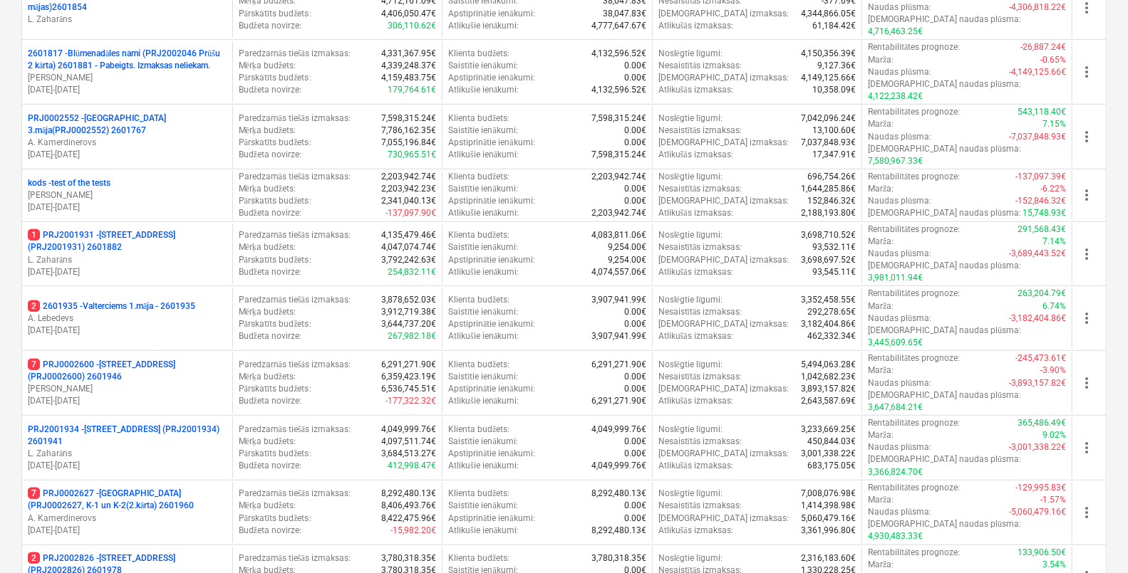
scroll to position [402, 0]
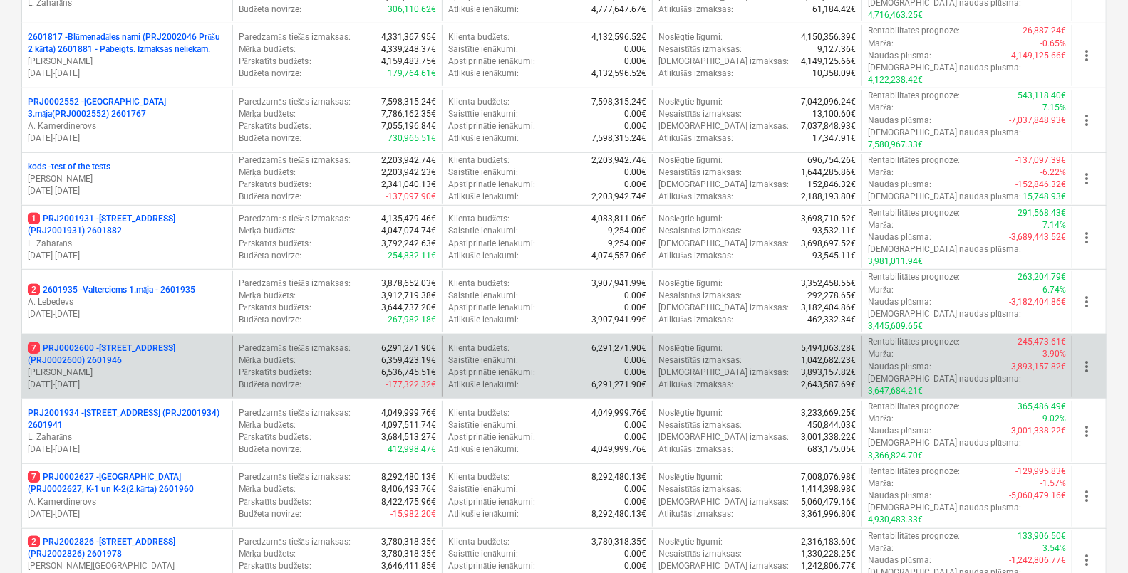
click at [97, 343] on p "7 PRJ0002600 - [STREET_ADDRESS](PRJ0002600) 2601946" at bounding box center [127, 355] width 199 height 24
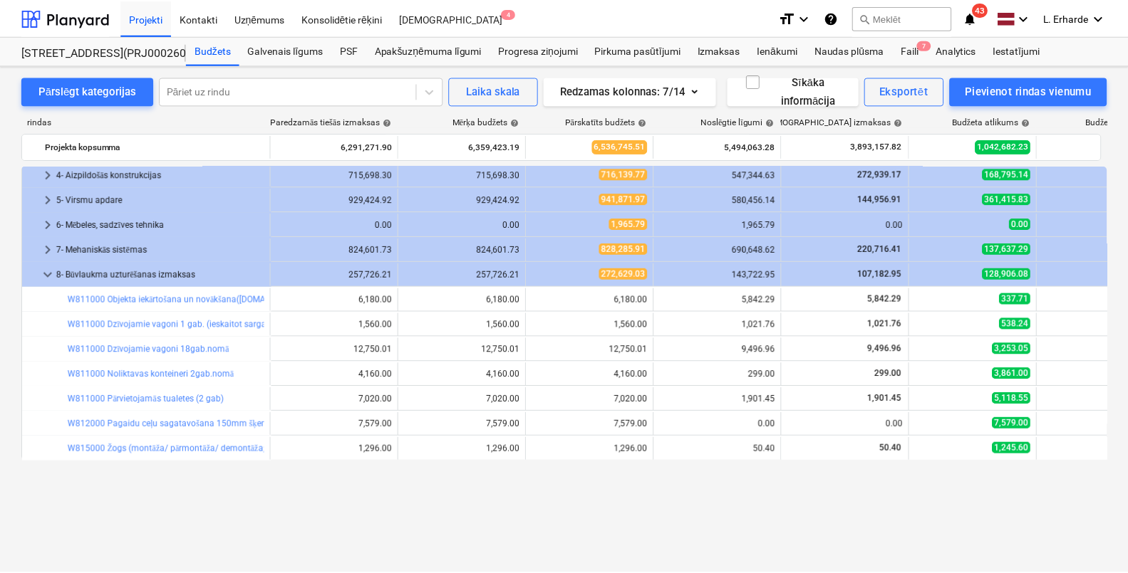
scroll to position [4, 0]
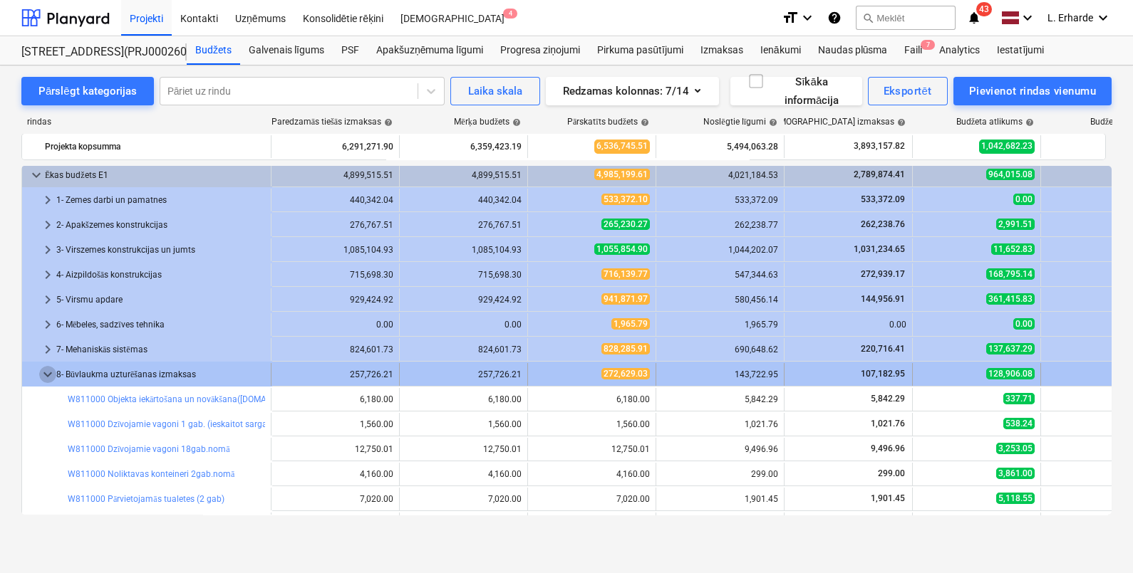
click at [45, 370] on span "keyboard_arrow_down" at bounding box center [47, 374] width 17 height 17
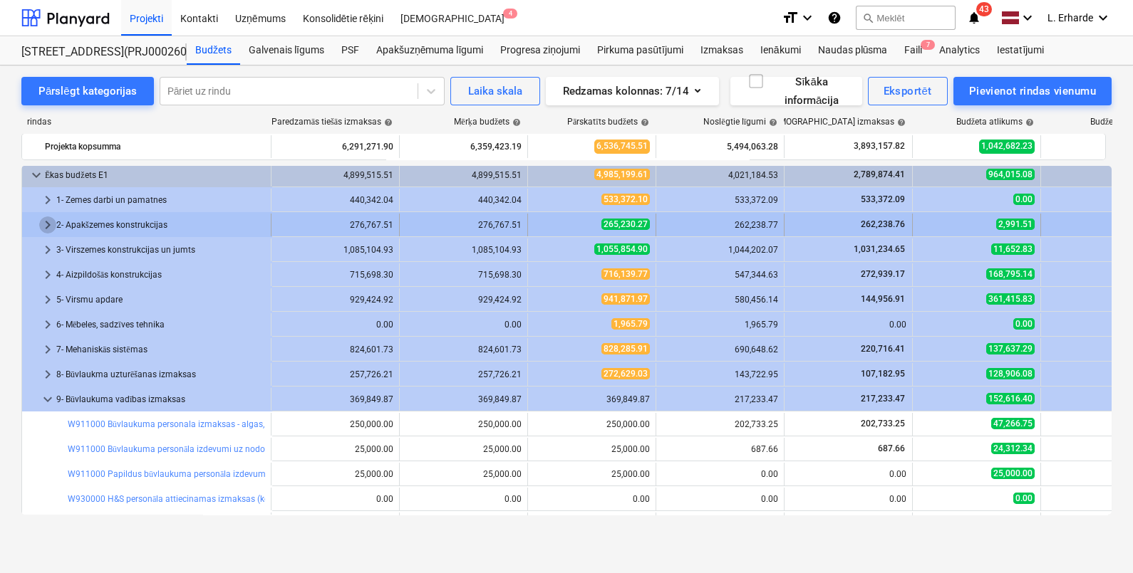
click at [49, 217] on span "keyboard_arrow_right" at bounding box center [47, 225] width 17 height 17
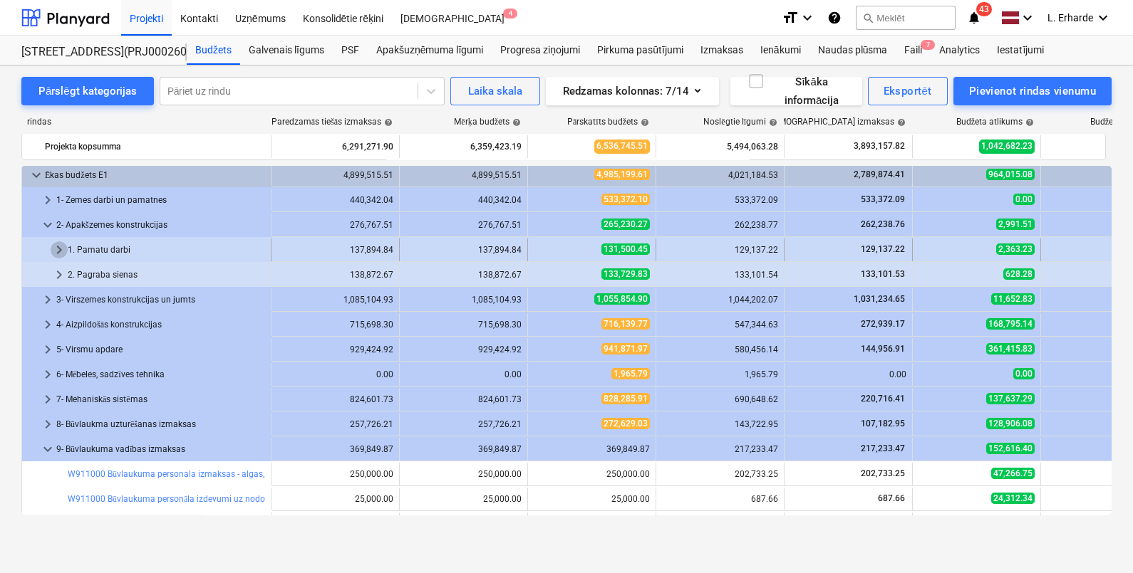
click at [61, 249] on span "keyboard_arrow_right" at bounding box center [59, 249] width 17 height 17
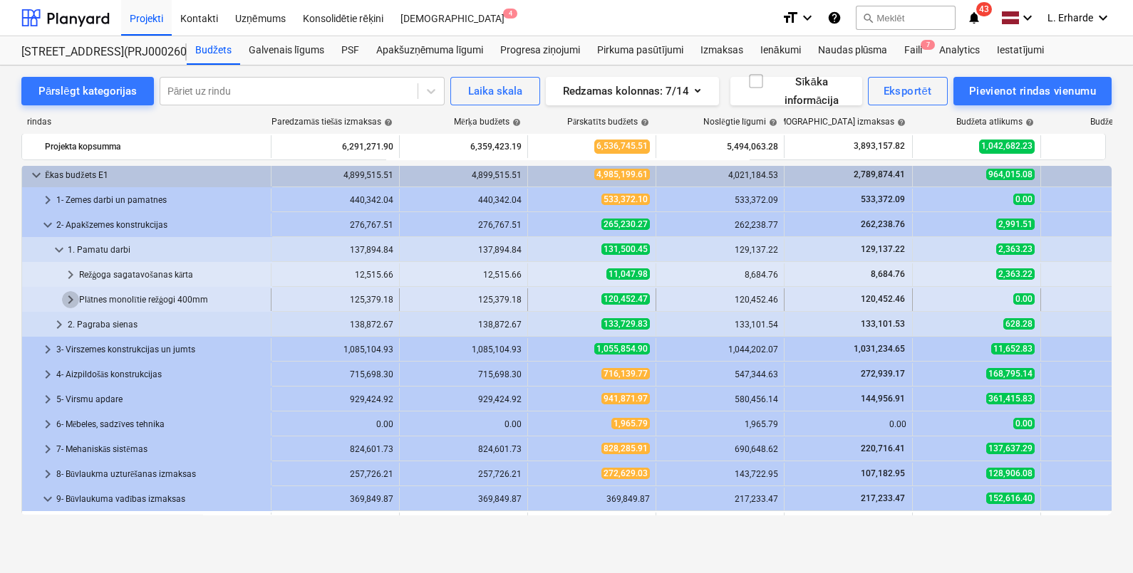
click at [68, 298] on span "keyboard_arrow_right" at bounding box center [70, 299] width 17 height 17
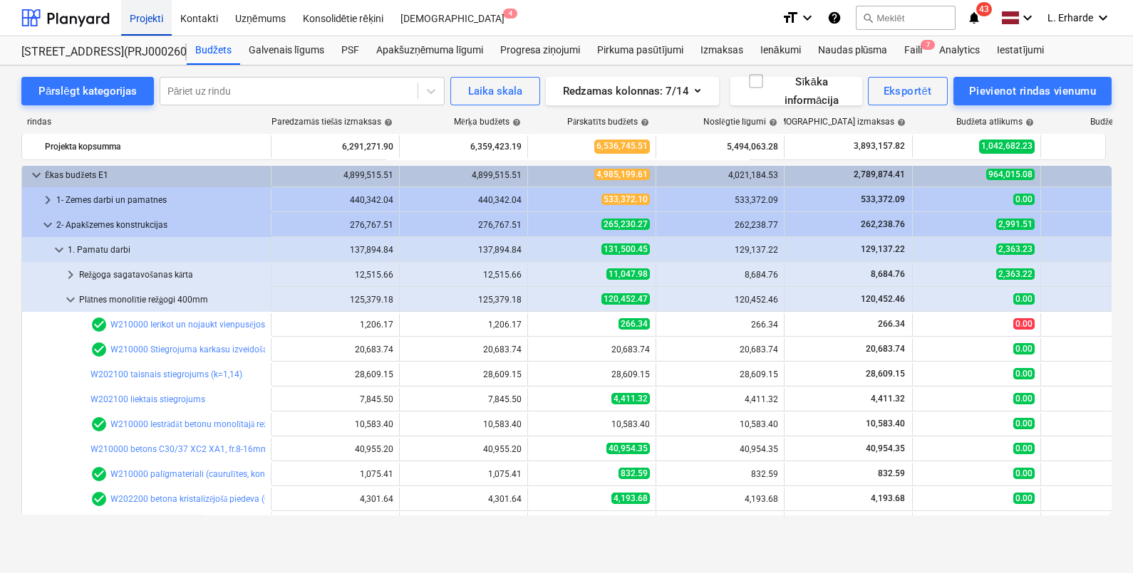
click at [159, 23] on div "Projekti" at bounding box center [146, 17] width 51 height 36
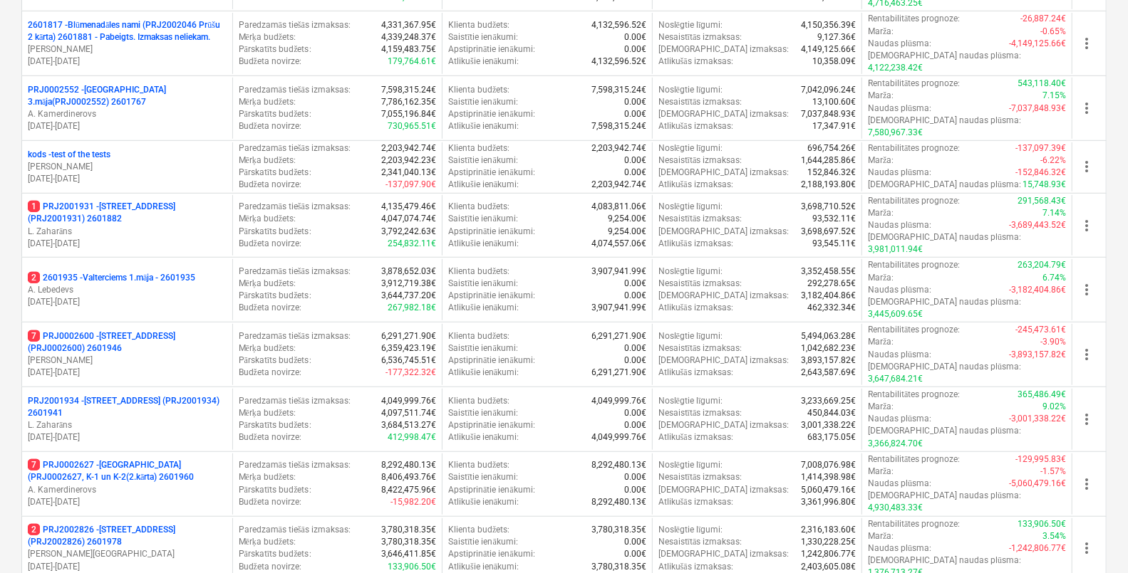
scroll to position [485, 0]
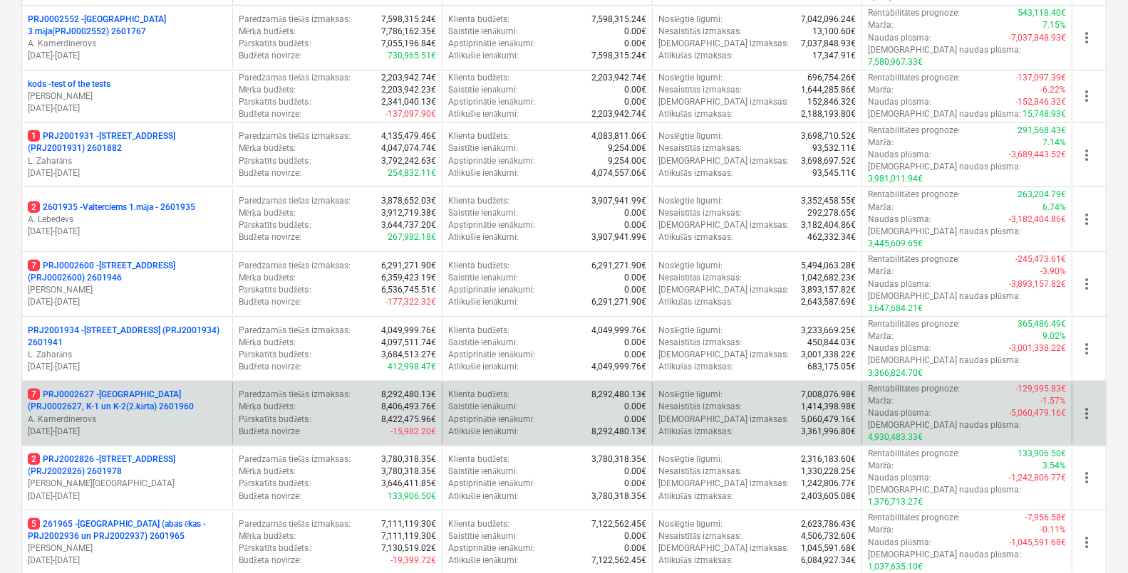
click at [169, 389] on p "7 PRJ0002627 - [GEOGRAPHIC_DATA] (PRJ0002627, K-1 un K-2(2.kārta) 2601960" at bounding box center [127, 401] width 199 height 24
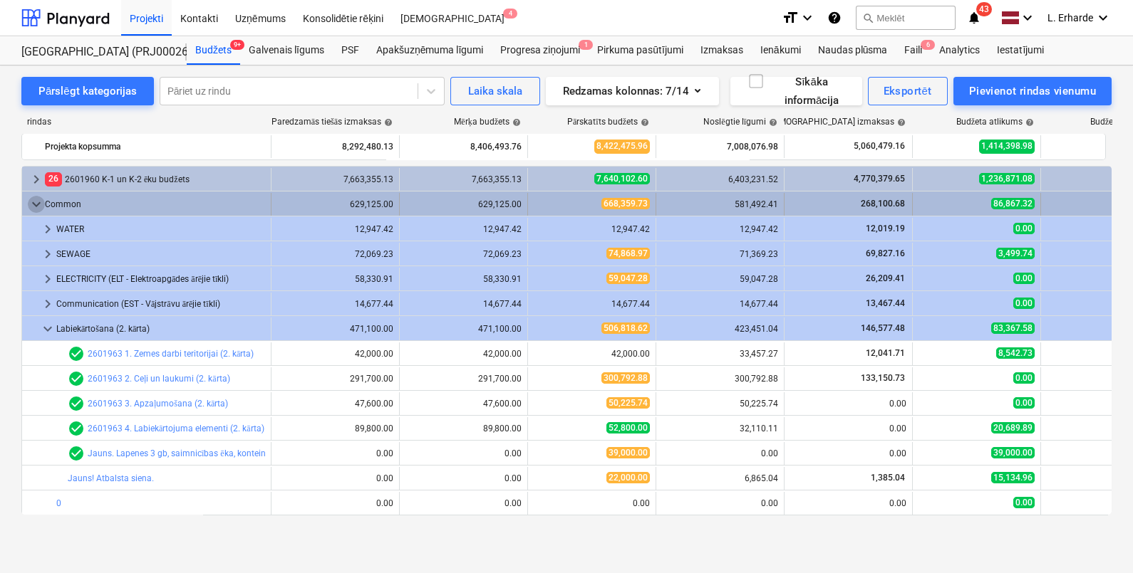
click at [36, 202] on span "keyboard_arrow_down" at bounding box center [36, 204] width 17 height 17
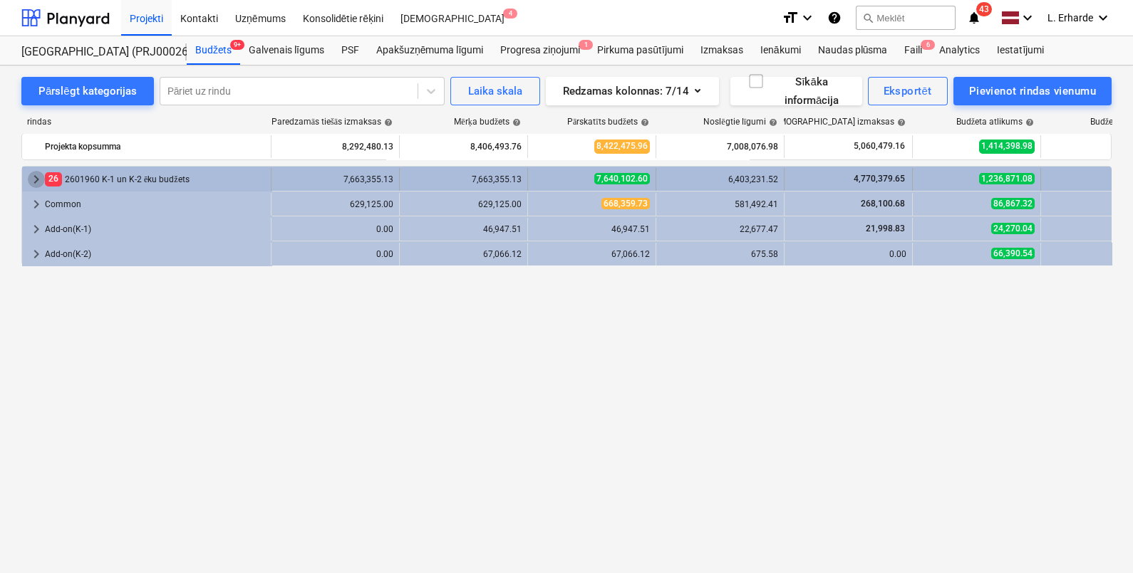
click at [38, 177] on span "keyboard_arrow_right" at bounding box center [36, 179] width 17 height 17
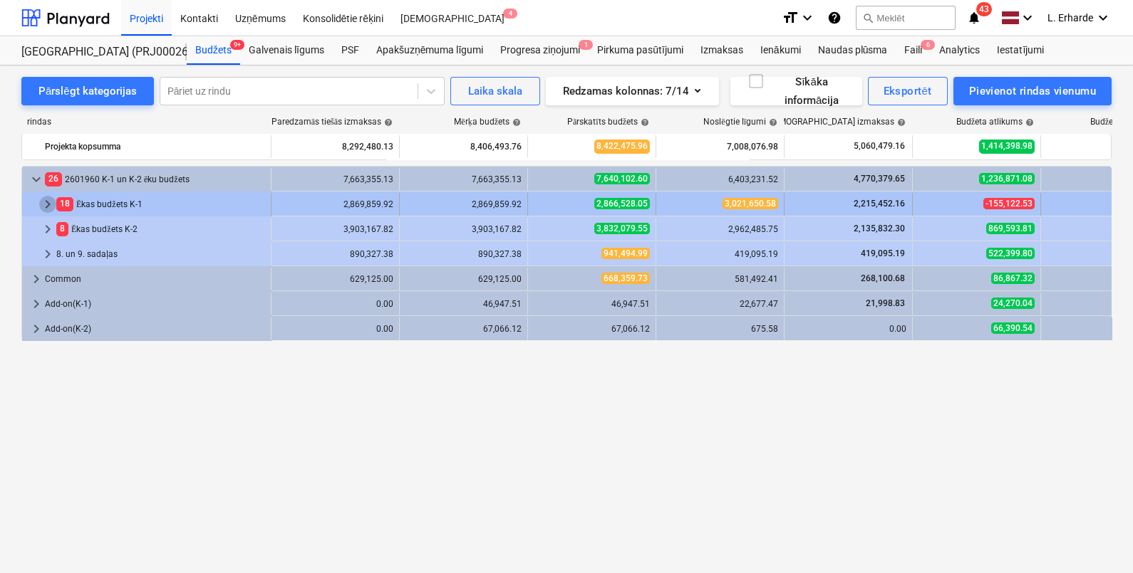
click at [46, 204] on span "keyboard_arrow_right" at bounding box center [47, 204] width 17 height 17
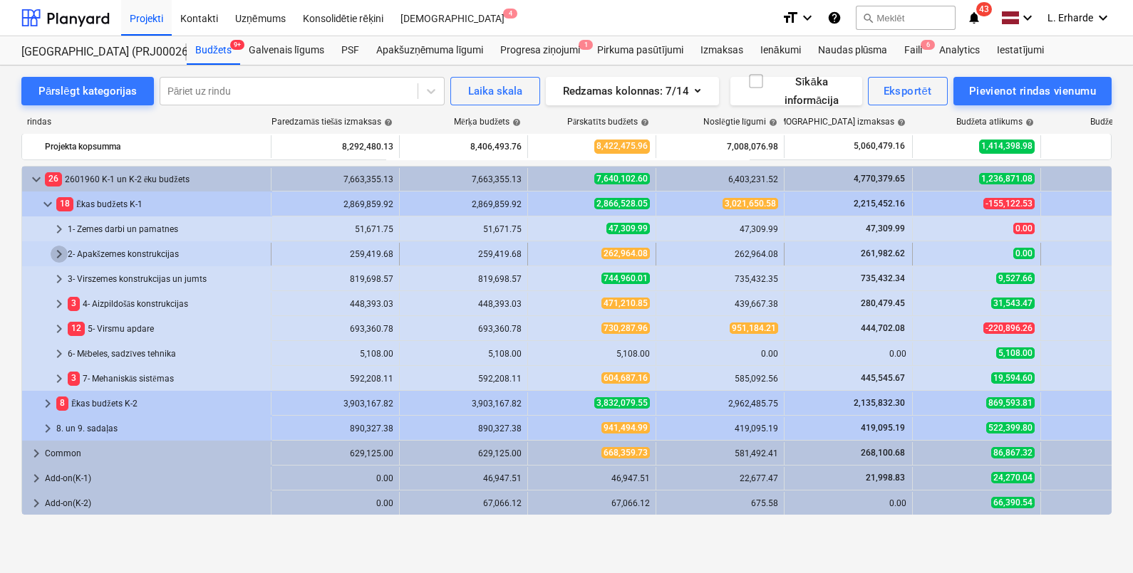
click at [60, 256] on span "keyboard_arrow_right" at bounding box center [59, 254] width 17 height 17
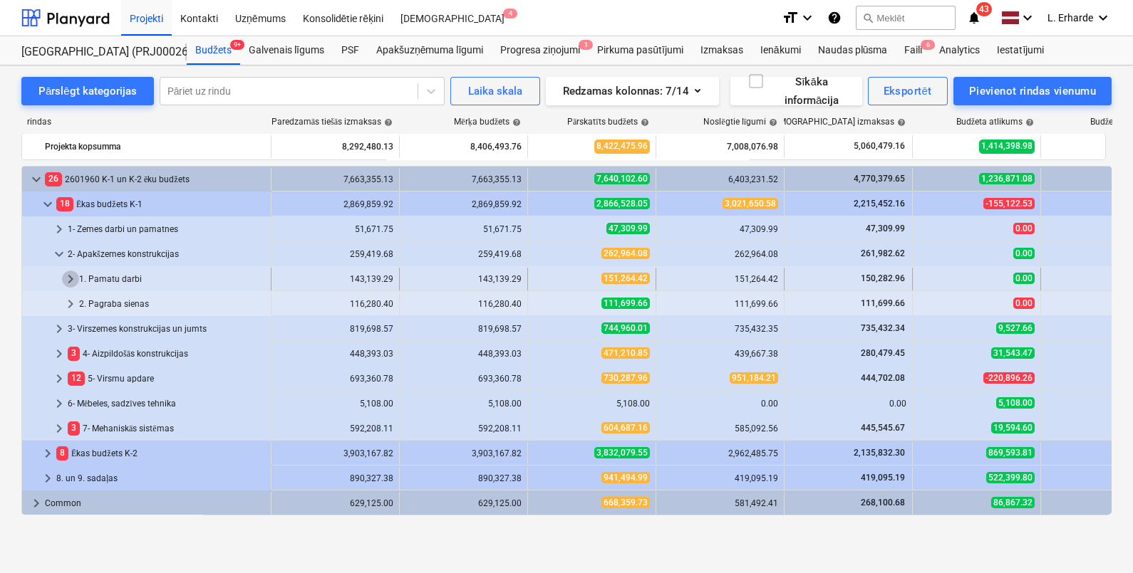
click at [73, 279] on span "keyboard_arrow_right" at bounding box center [70, 279] width 17 height 17
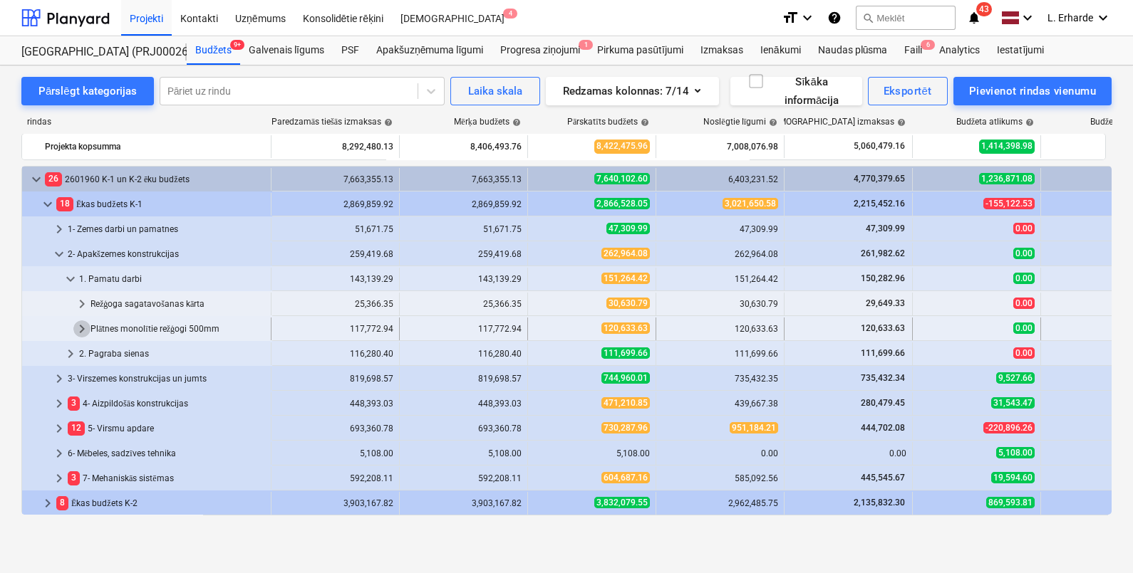
click at [83, 328] on span "keyboard_arrow_right" at bounding box center [81, 329] width 17 height 17
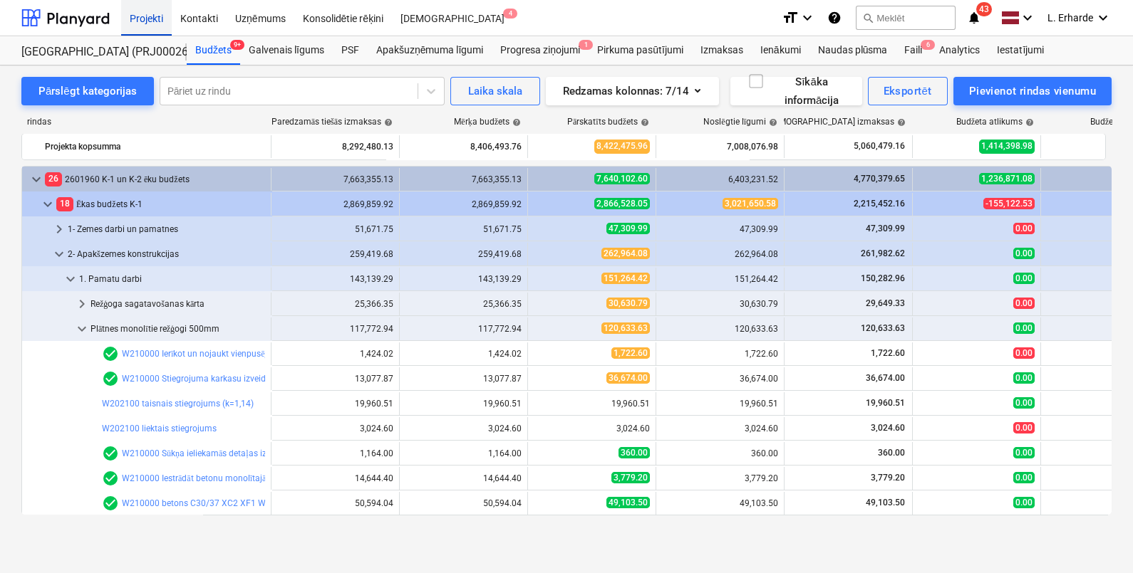
click at [146, 20] on div "Projekti" at bounding box center [146, 17] width 51 height 36
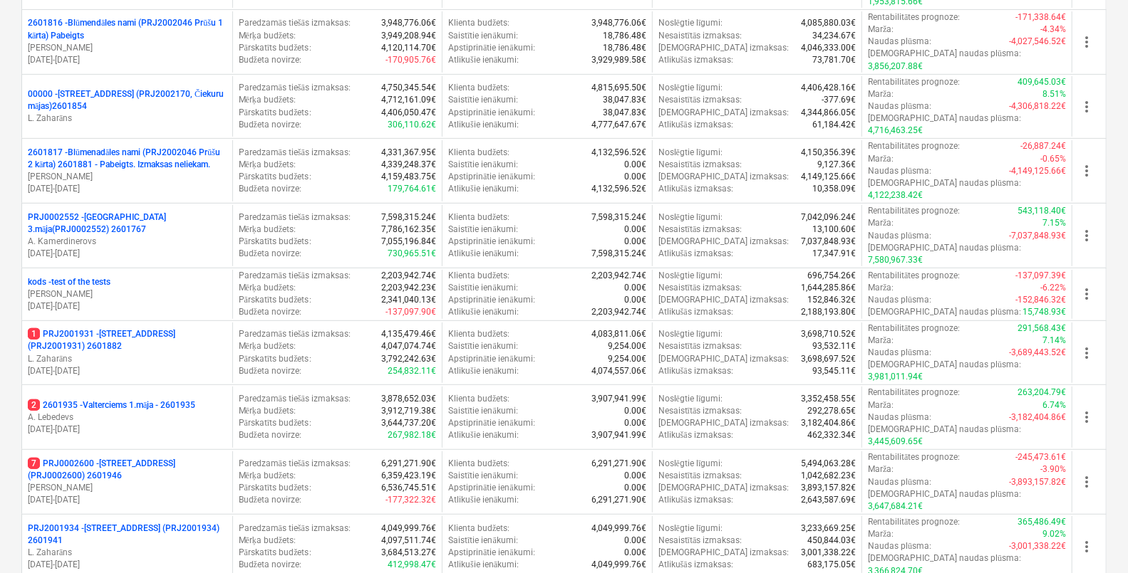
scroll to position [355, 0]
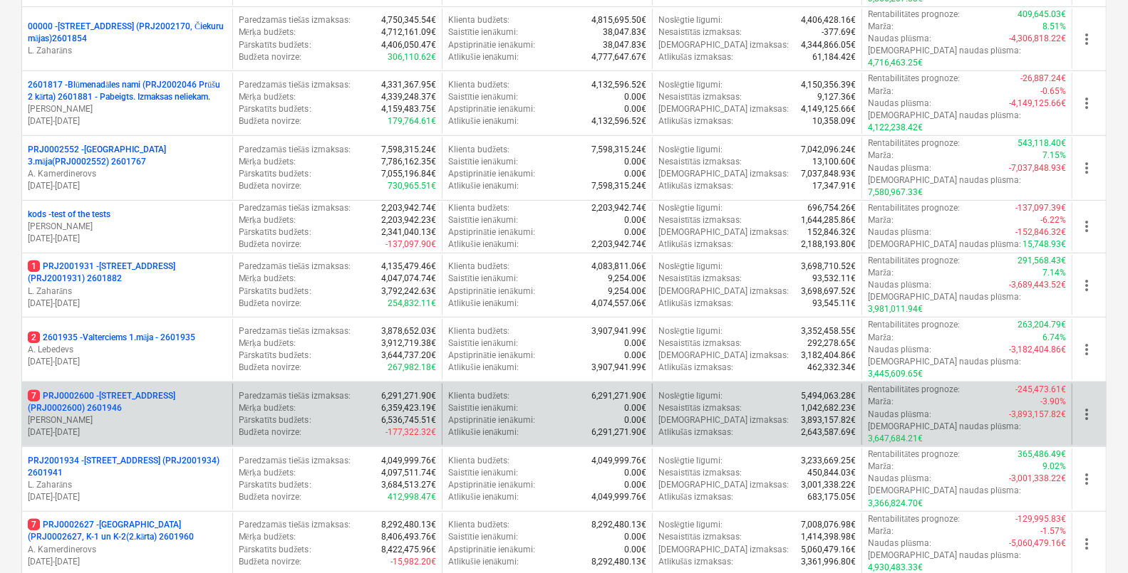
click at [112, 390] on p "7 PRJ0002600 - [STREET_ADDRESS](PRJ0002600) 2601946" at bounding box center [127, 402] width 199 height 24
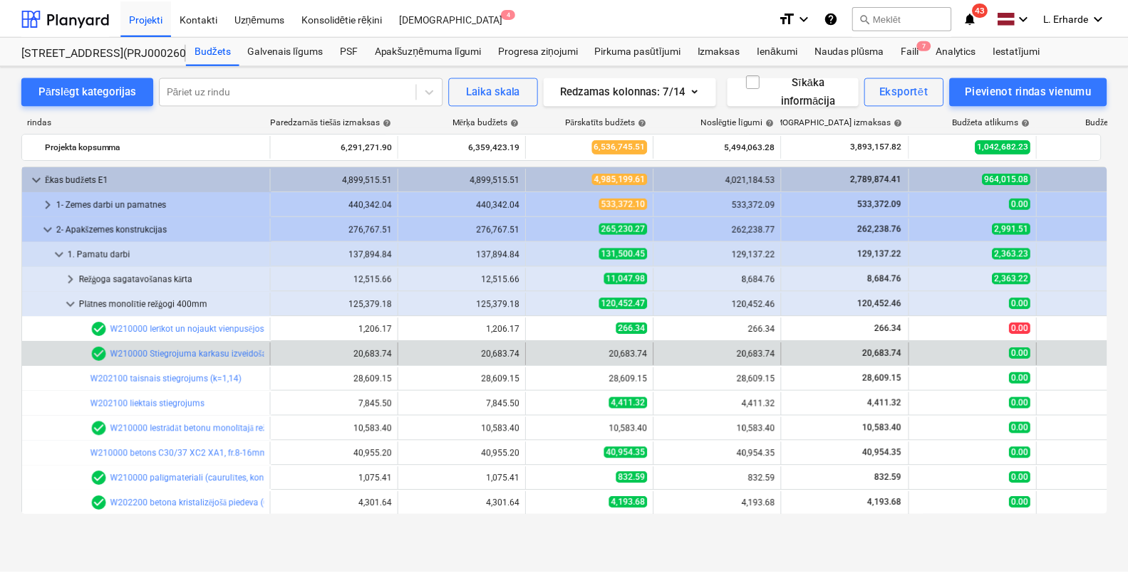
scroll to position [4, 0]
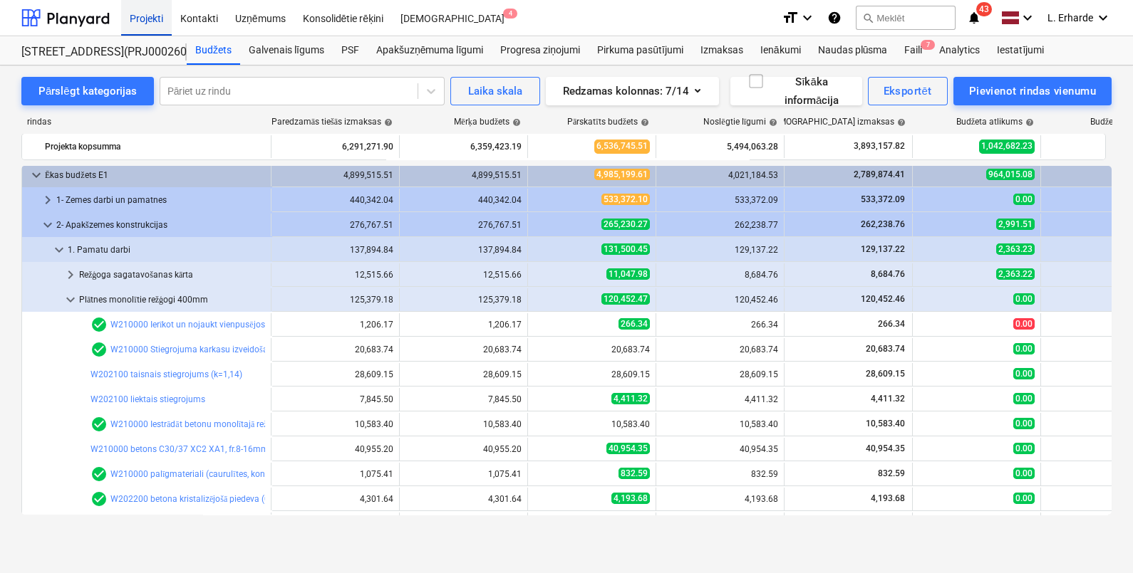
click at [147, 21] on div "Projekti" at bounding box center [146, 17] width 51 height 36
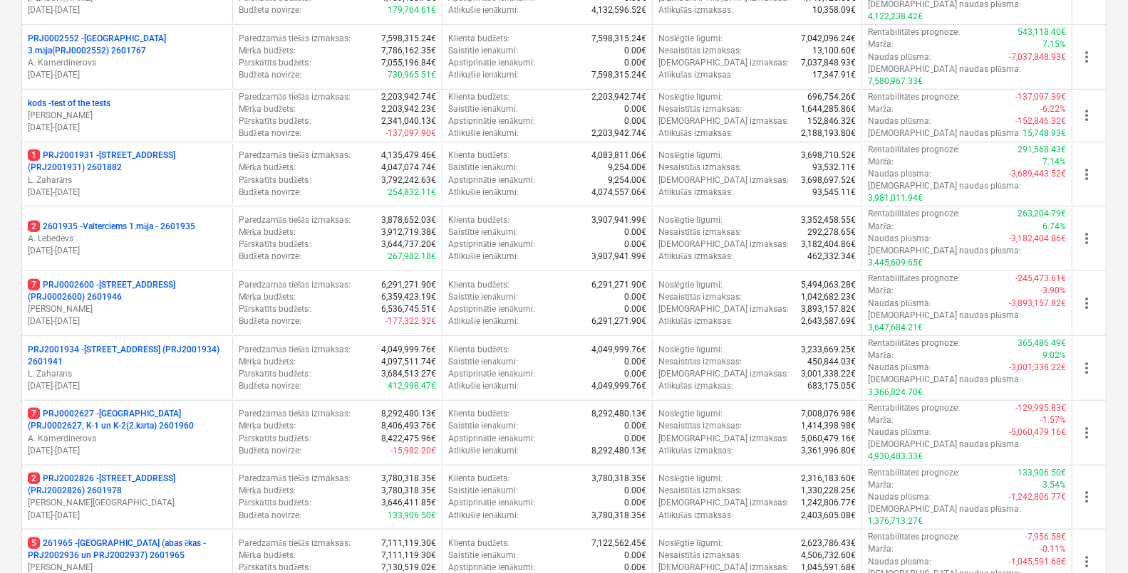
scroll to position [488, 0]
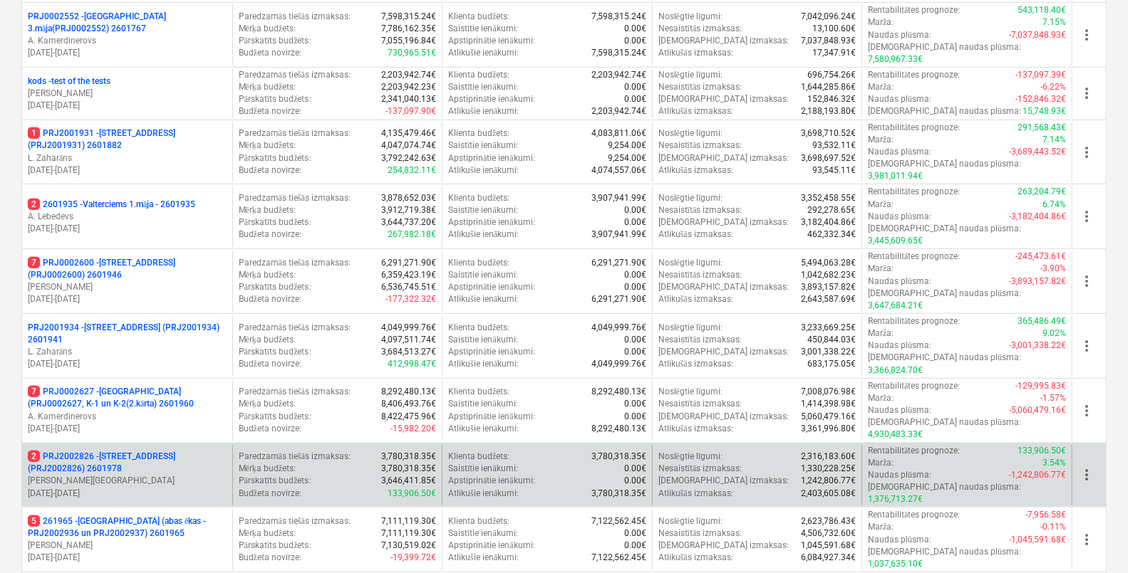
click at [93, 451] on p "2 PRJ2002826 - [STREET_ADDRESS] (PRJ2002826) 2601978" at bounding box center [127, 463] width 199 height 24
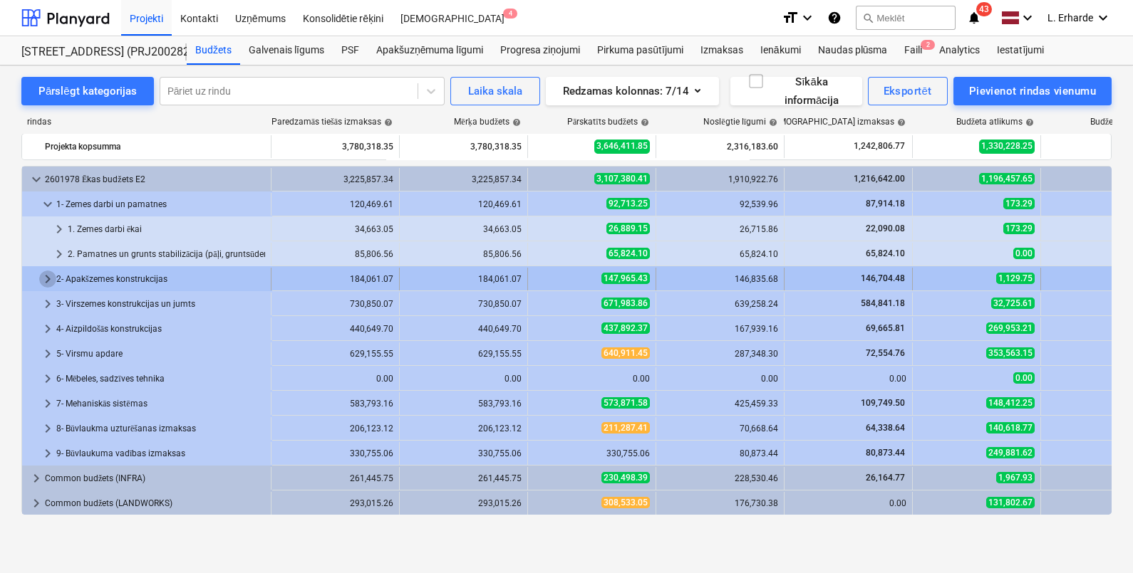
click at [47, 278] on span "keyboard_arrow_right" at bounding box center [47, 279] width 17 height 17
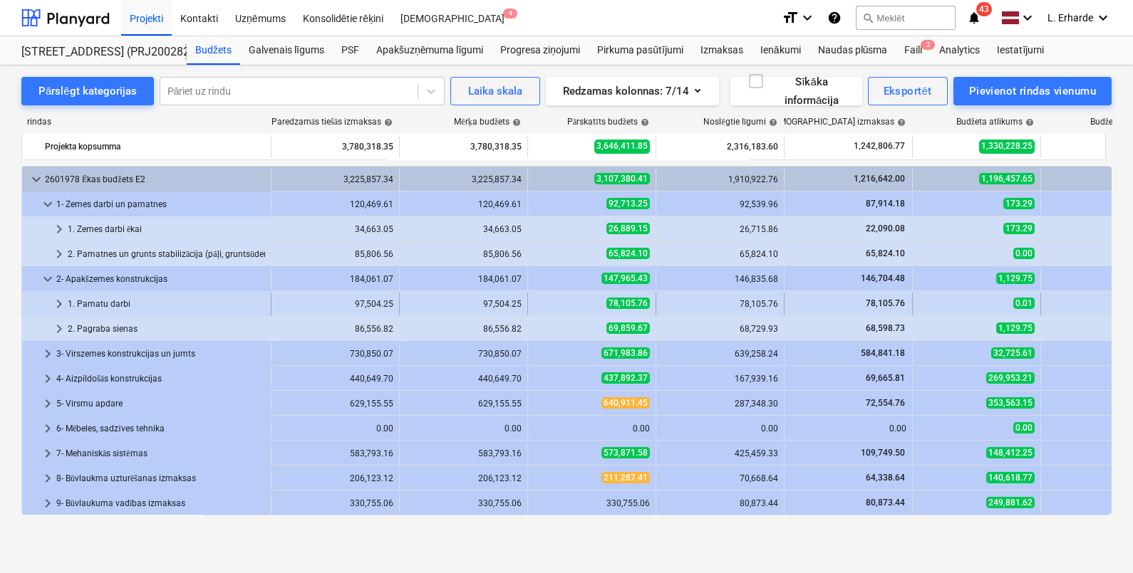
click at [61, 303] on span "keyboard_arrow_right" at bounding box center [59, 304] width 17 height 17
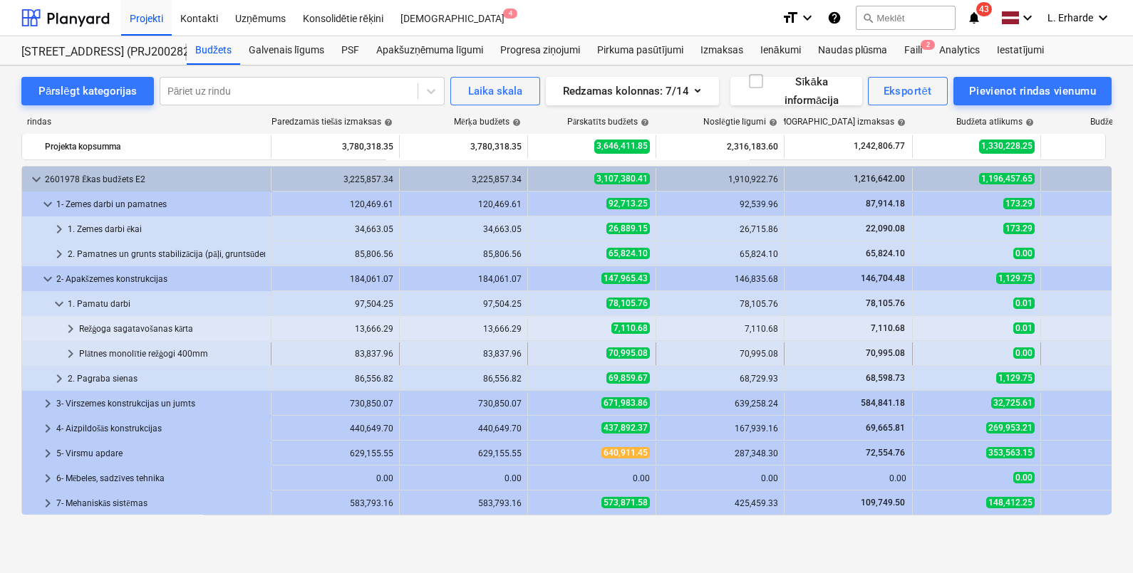
click at [75, 353] on span "keyboard_arrow_right" at bounding box center [70, 353] width 17 height 17
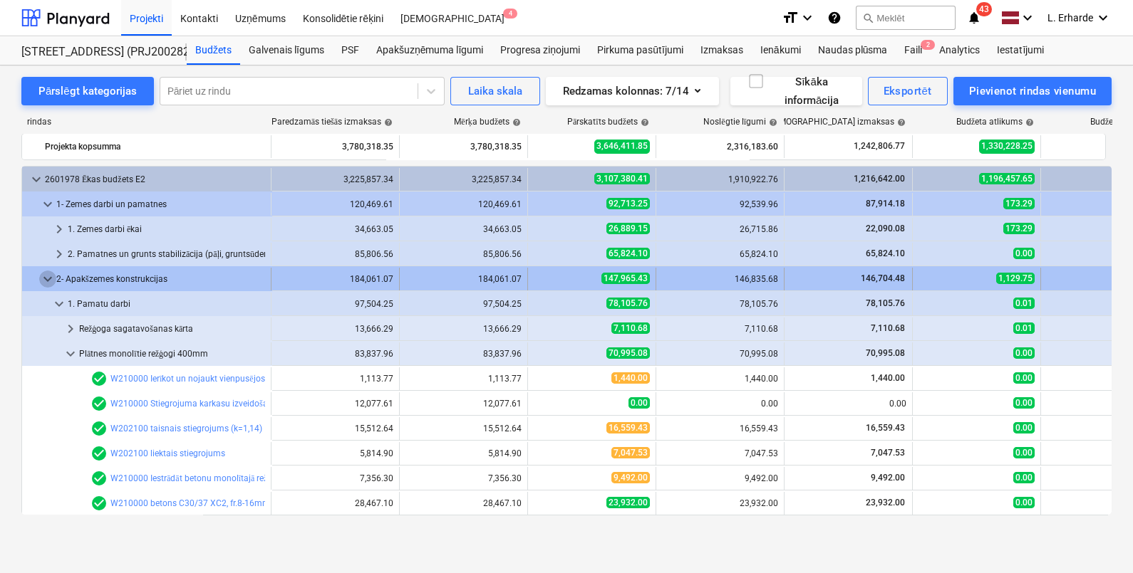
click at [52, 277] on span "keyboard_arrow_down" at bounding box center [47, 279] width 17 height 17
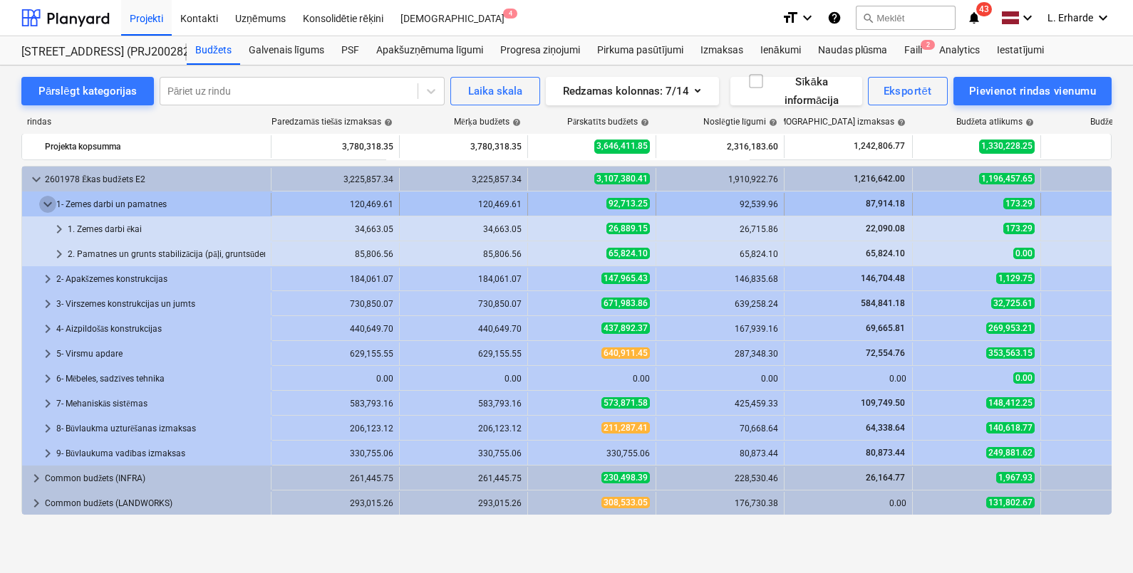
click at [46, 196] on span "keyboard_arrow_down" at bounding box center [47, 204] width 17 height 17
